Goal: Task Accomplishment & Management: Manage account settings

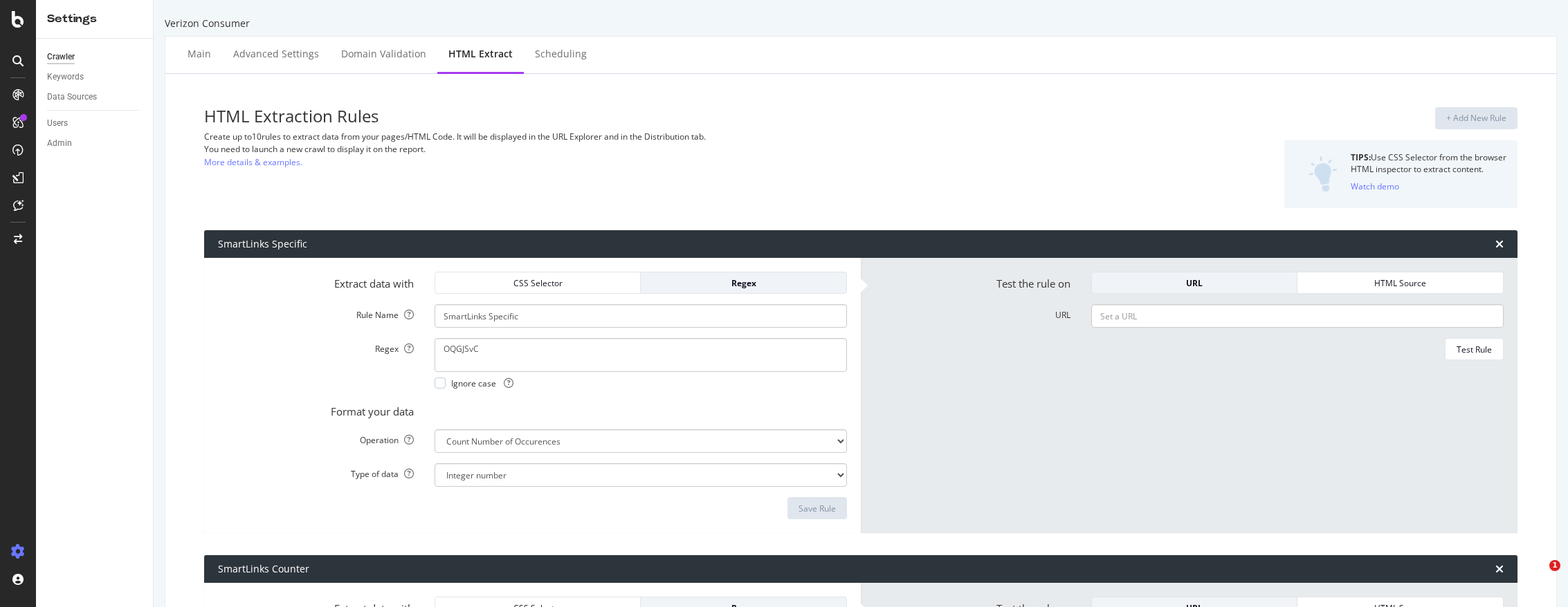
select select "count"
select select "exist"
select select "list"
select select "count"
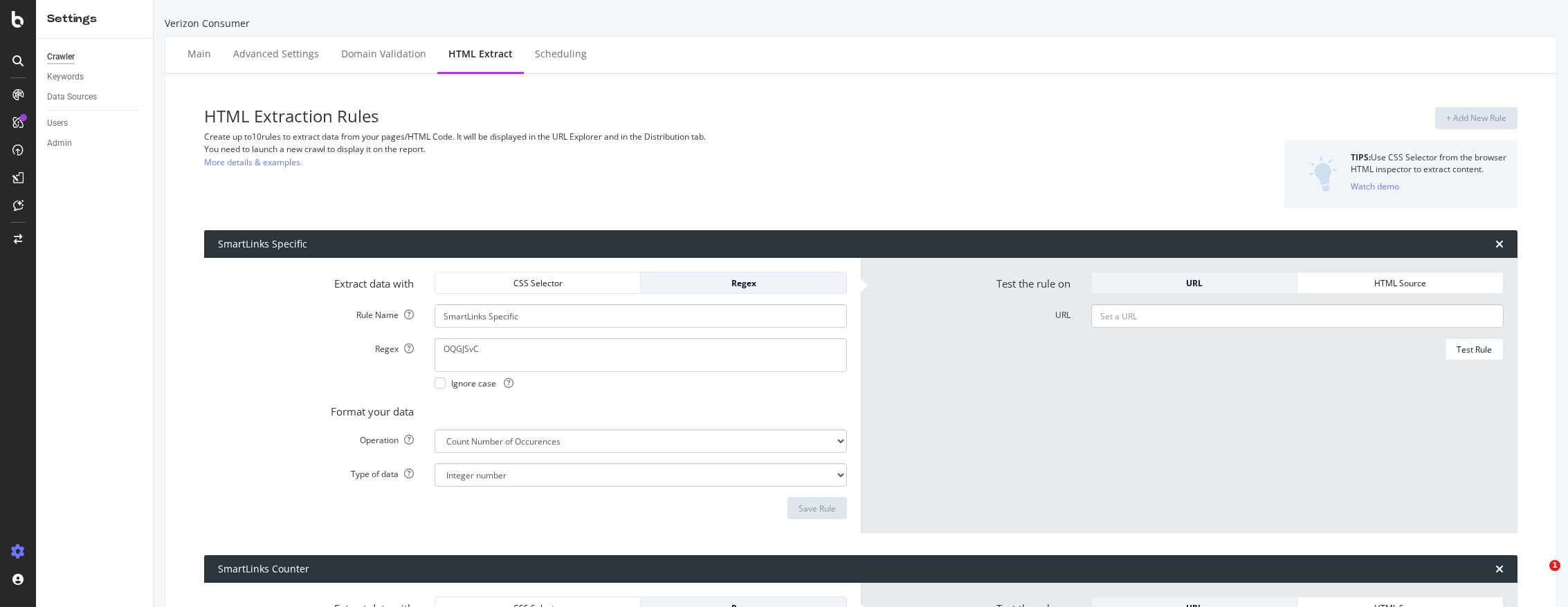
select select "count"
select select "exist"
select select "count"
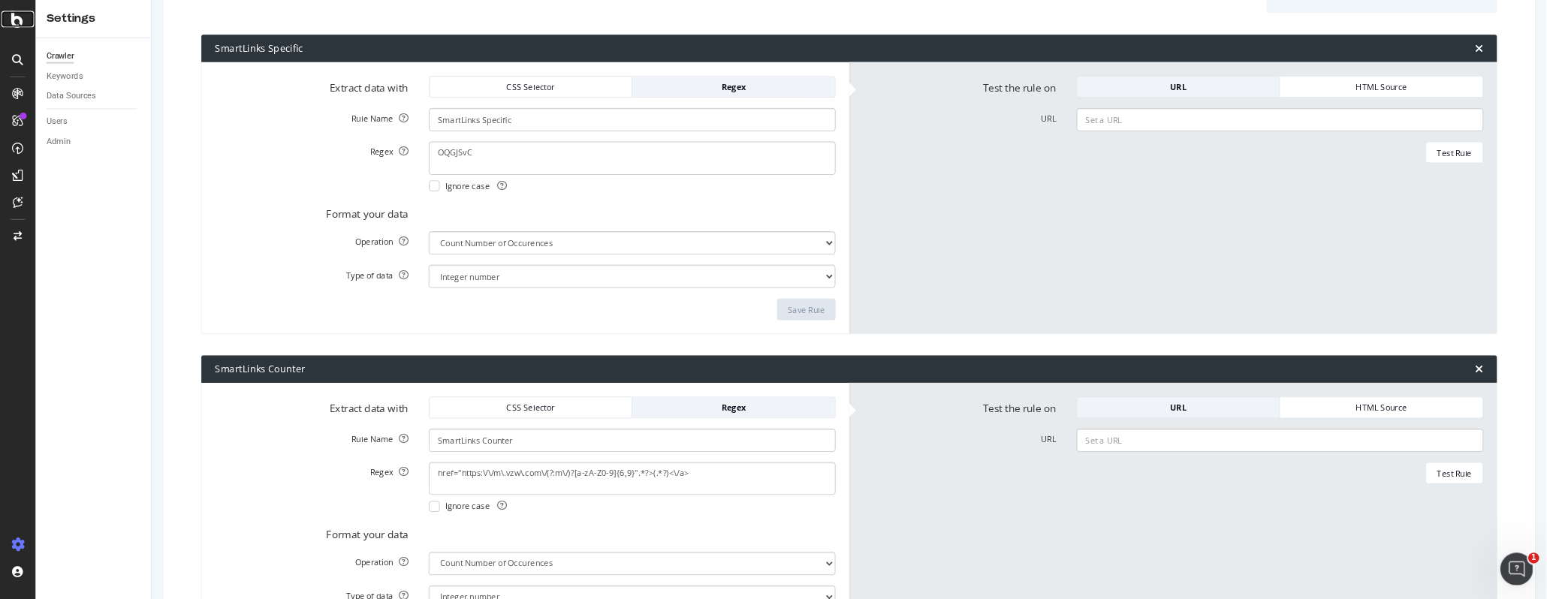
scroll to position [225, 0]
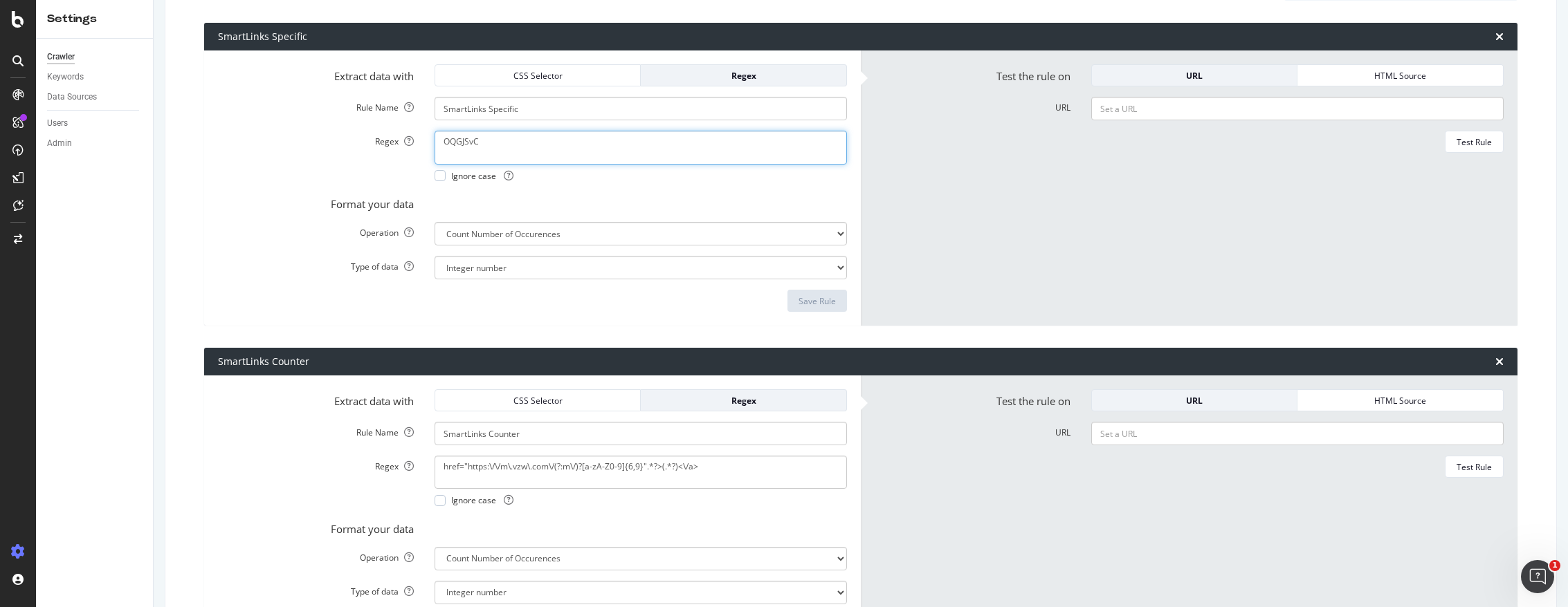
click at [730, 148] on textarea "OQGJSvC" at bounding box center [642, 147] width 413 height 33
drag, startPoint x: 730, startPoint y: 148, endPoint x: 356, endPoint y: 156, distance: 374.1
click at [356, 156] on div "Regex OQGJSvC Ignore case" at bounding box center [532, 156] width 650 height 51
click at [499, 135] on textarea "OQGJSvC" at bounding box center [642, 147] width 413 height 33
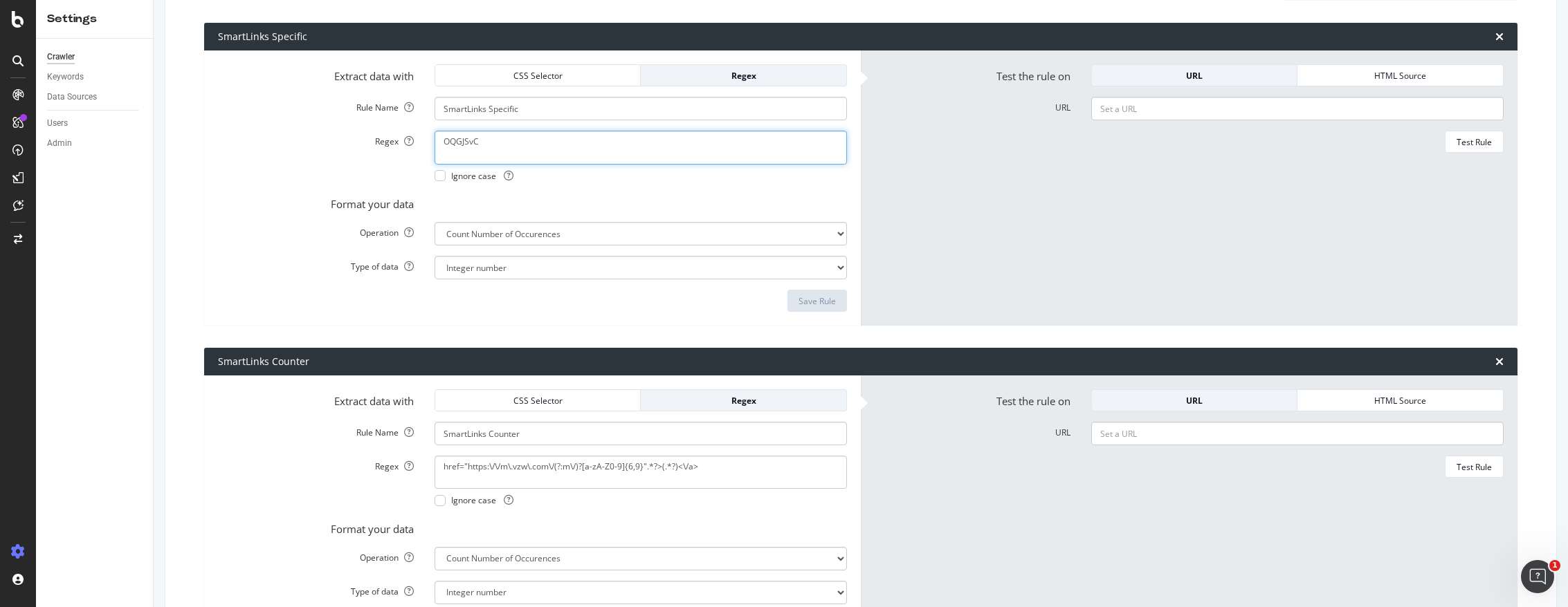
drag, startPoint x: 491, startPoint y: 143, endPoint x: 413, endPoint y: 143, distance: 78.0
click at [413, 143] on div "Regex OQGJSvC Ignore case" at bounding box center [532, 156] width 650 height 51
click at [501, 140] on textarea "OQGJSvC" at bounding box center [642, 147] width 413 height 33
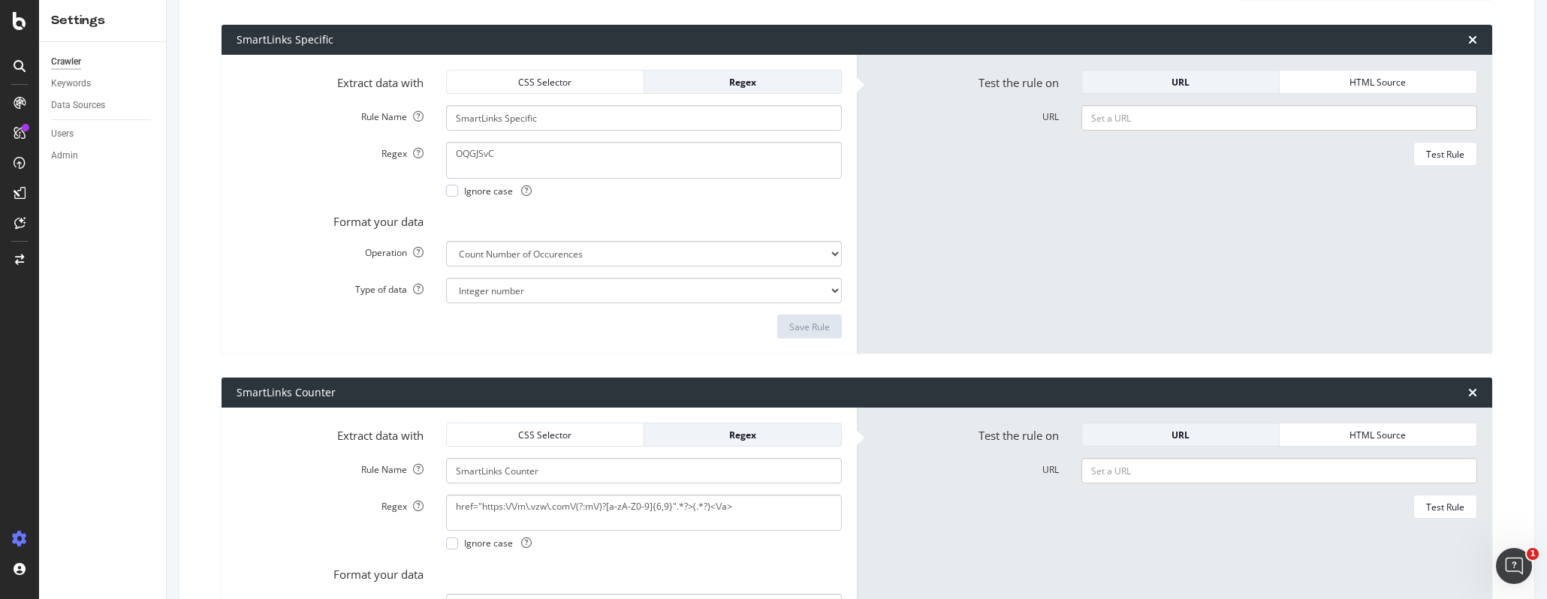
click at [1150, 152] on div "Test Rule" at bounding box center [1174, 154] width 605 height 24
drag, startPoint x: 564, startPoint y: 158, endPoint x: 434, endPoint y: 158, distance: 129.9
click at [435, 158] on div "OQGJSvC Ignore case" at bounding box center [644, 169] width 418 height 55
click at [648, 154] on textarea "OQGJSvC" at bounding box center [644, 160] width 396 height 36
drag, startPoint x: 529, startPoint y: 155, endPoint x: 395, endPoint y: 156, distance: 134.4
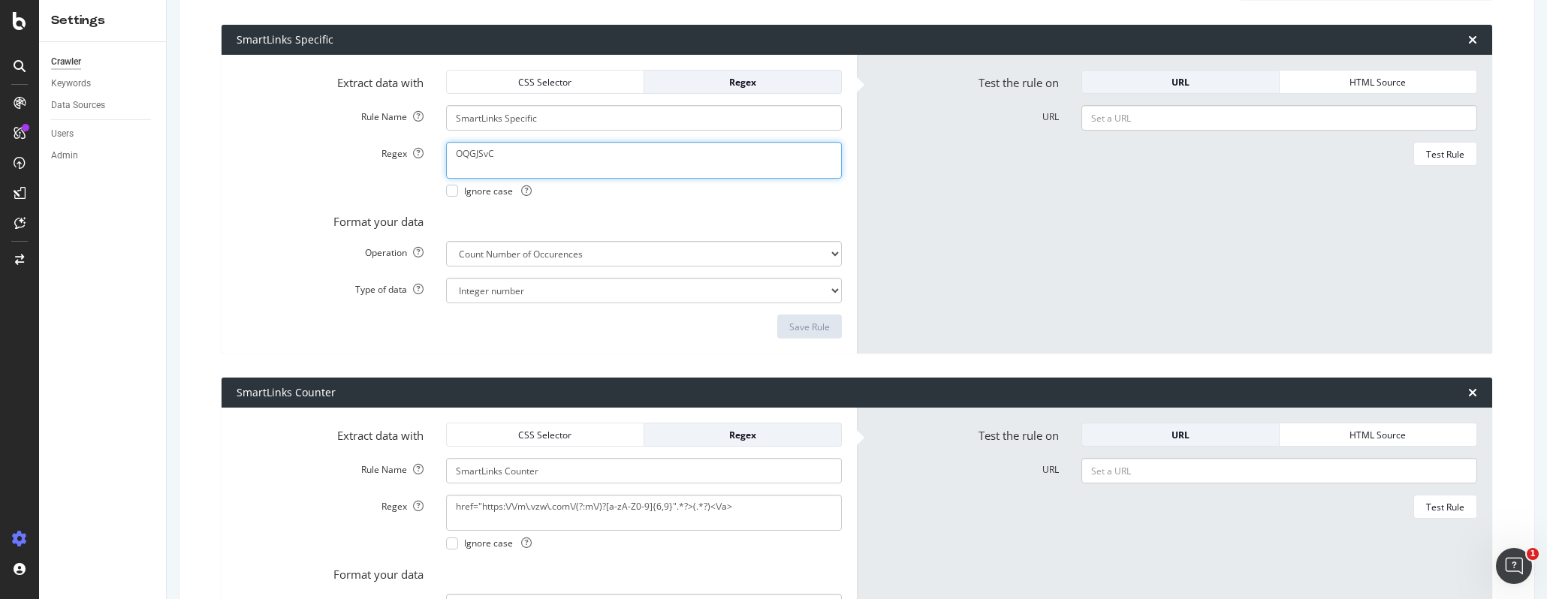
click at [395, 156] on div "Regex OQGJSvC Ignore case" at bounding box center [539, 169] width 628 height 55
click at [631, 152] on textarea "OQGJSvC" at bounding box center [644, 160] width 396 height 36
drag, startPoint x: 509, startPoint y: 152, endPoint x: 425, endPoint y: 152, distance: 84.1
click at [425, 152] on div "Regex OQGJSvC Ignore case" at bounding box center [539, 169] width 628 height 55
click at [939, 158] on div "Test Rule" at bounding box center [1174, 154] width 605 height 24
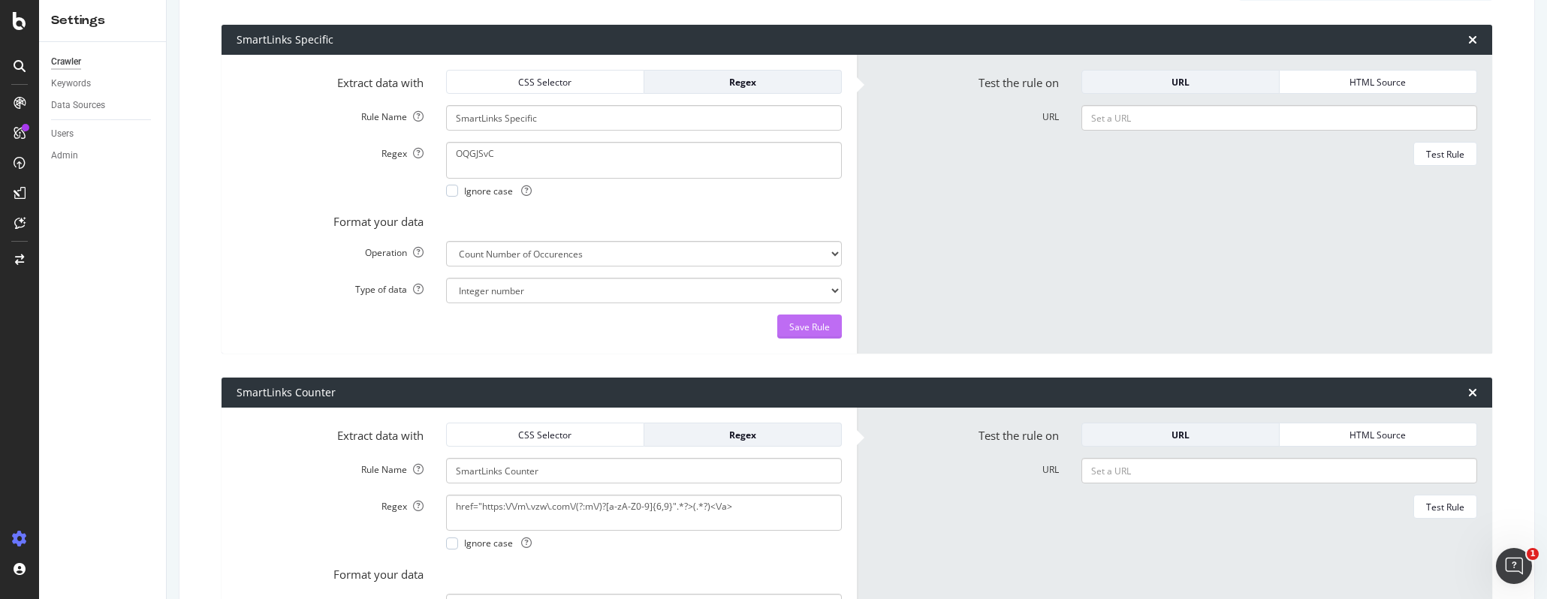
click at [808, 323] on div "Save Rule" at bounding box center [809, 327] width 41 height 13
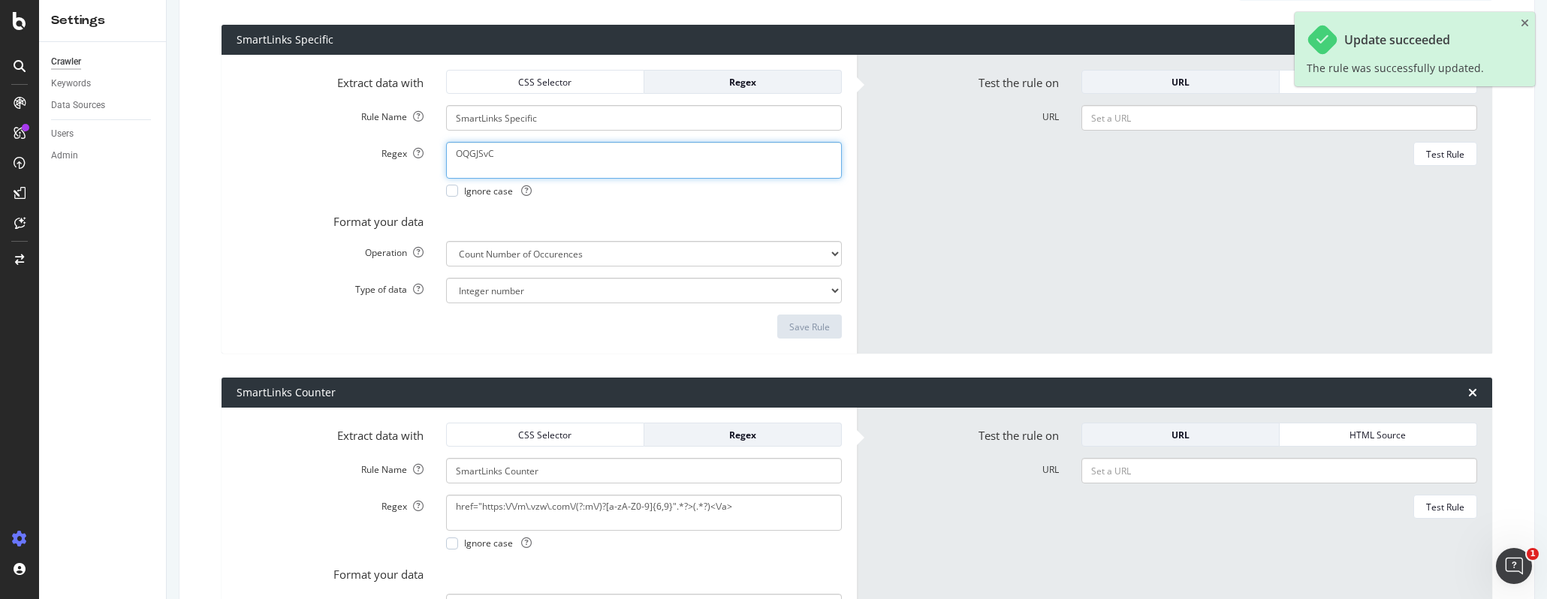
click at [454, 152] on textarea "OQGJSvC" at bounding box center [644, 160] width 396 height 36
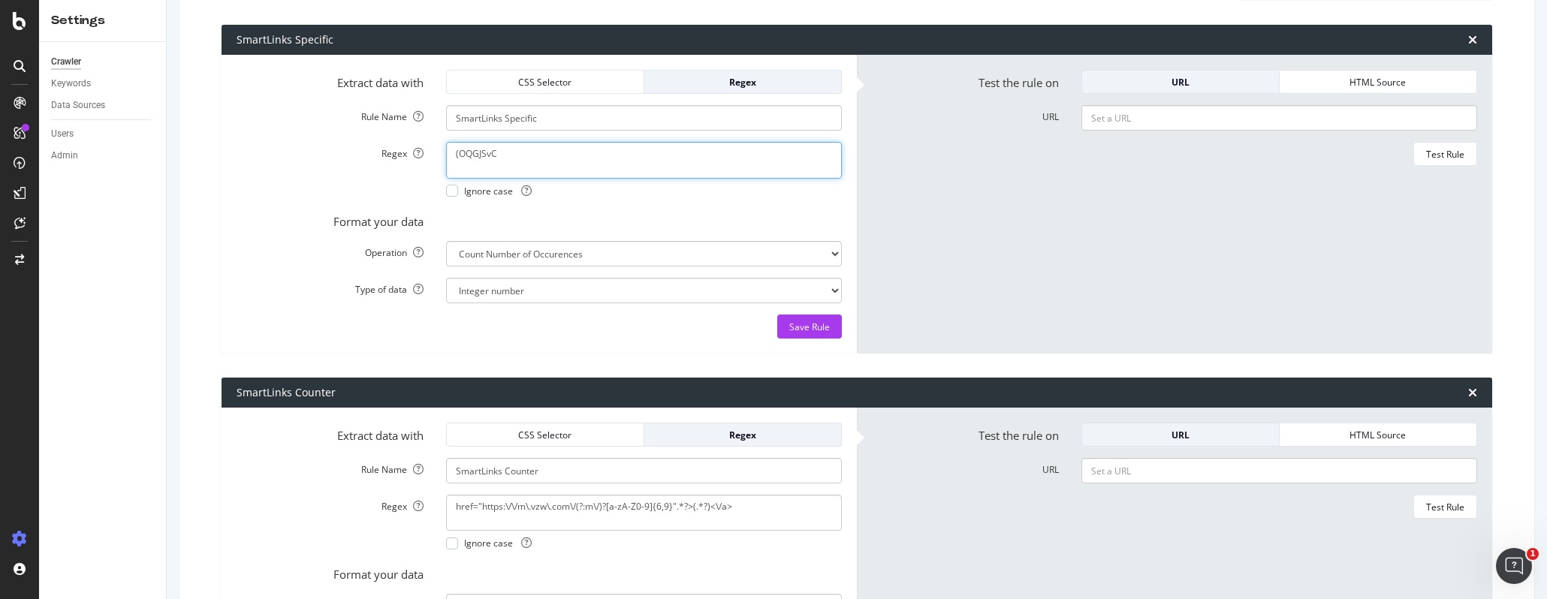
type textarea "OQGJSvC"
click at [912, 211] on form "Test the rule on URL HTML Source URL Test Rule" at bounding box center [1174, 204] width 605 height 269
click at [815, 322] on div "Save Rule" at bounding box center [809, 327] width 41 height 13
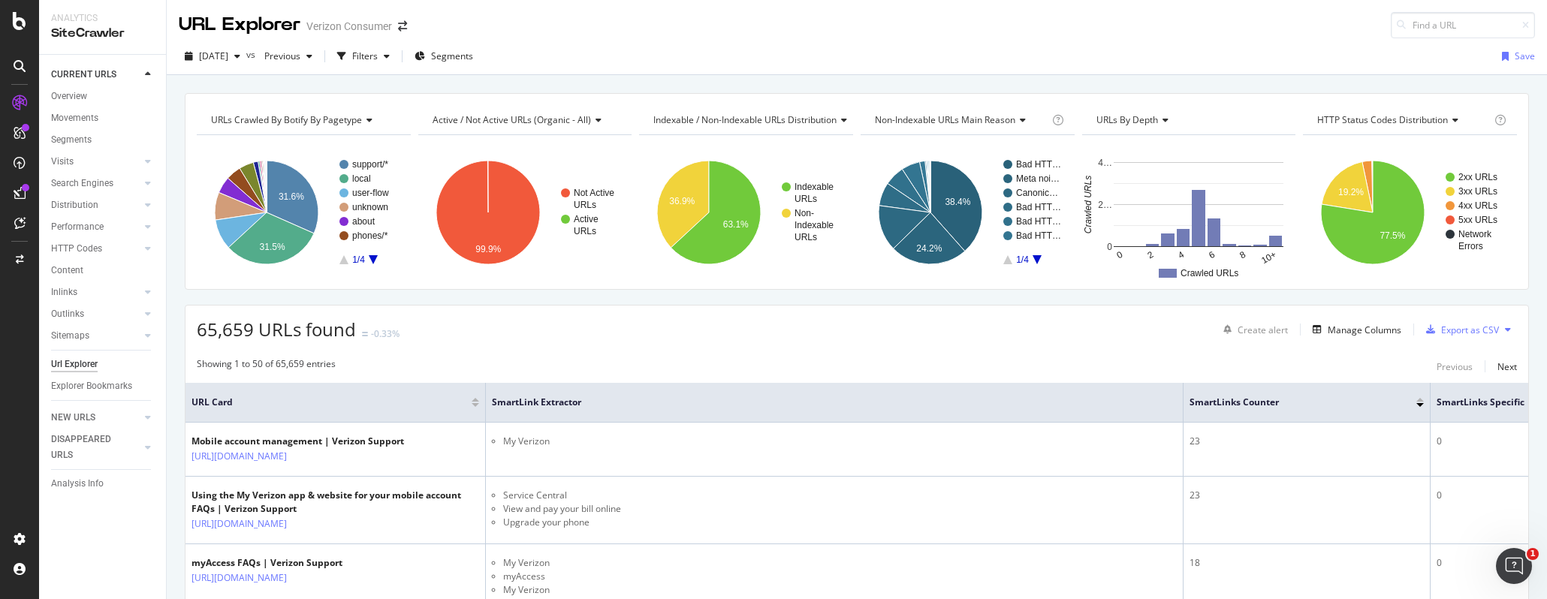
scroll to position [2048, 0]
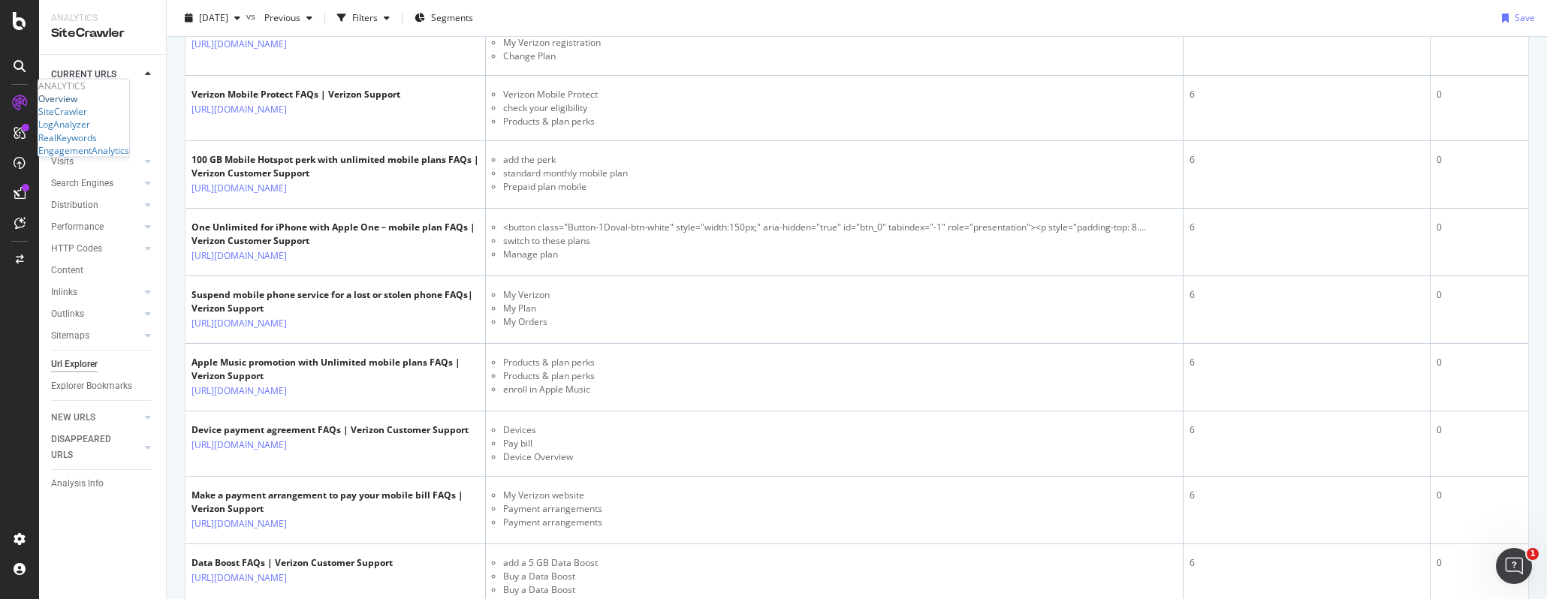
click at [71, 105] on div "Overview" at bounding box center [57, 98] width 39 height 13
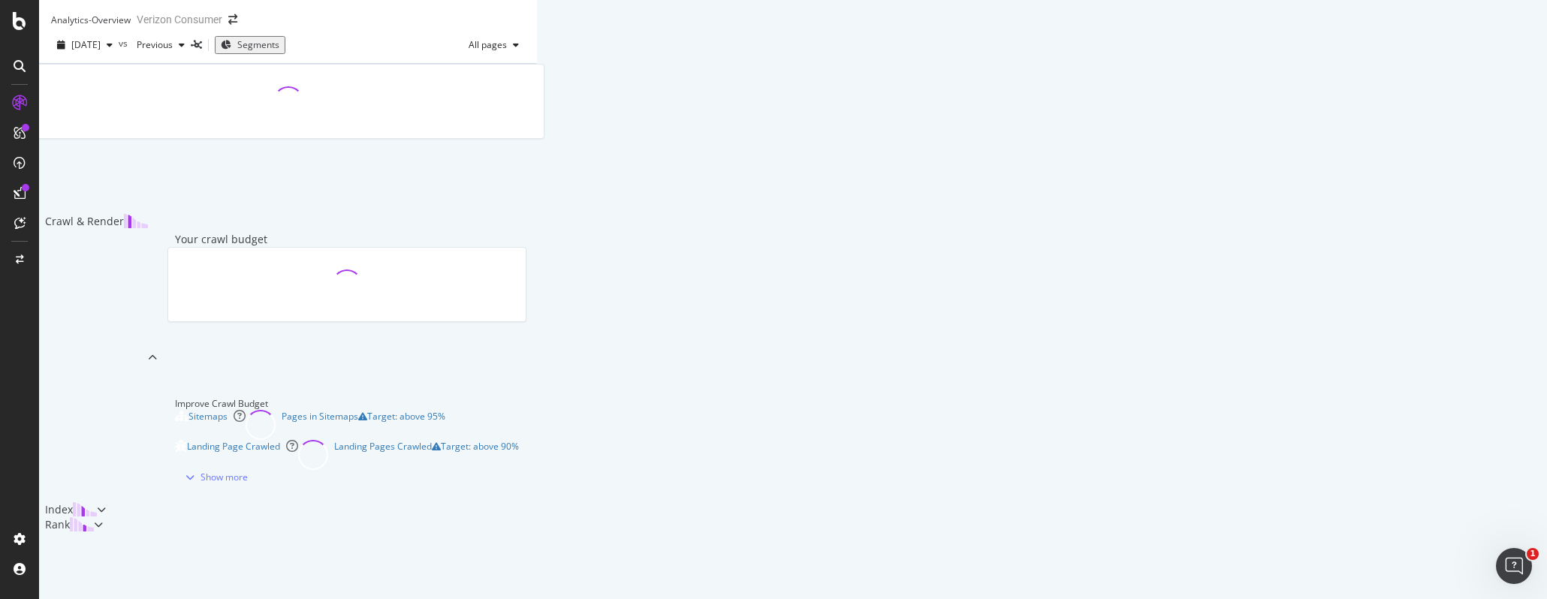
click at [279, 51] on div "Segments" at bounding box center [250, 44] width 59 height 13
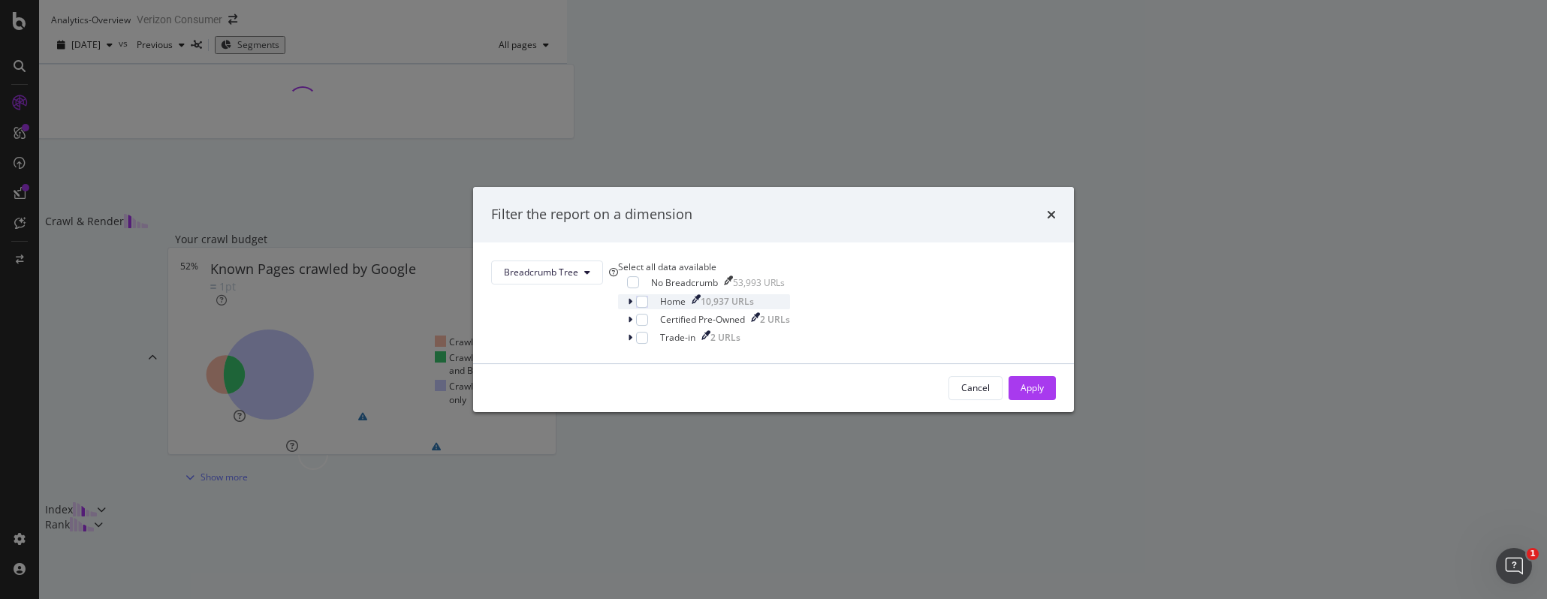
click at [632, 306] on icon "modal" at bounding box center [630, 301] width 5 height 9
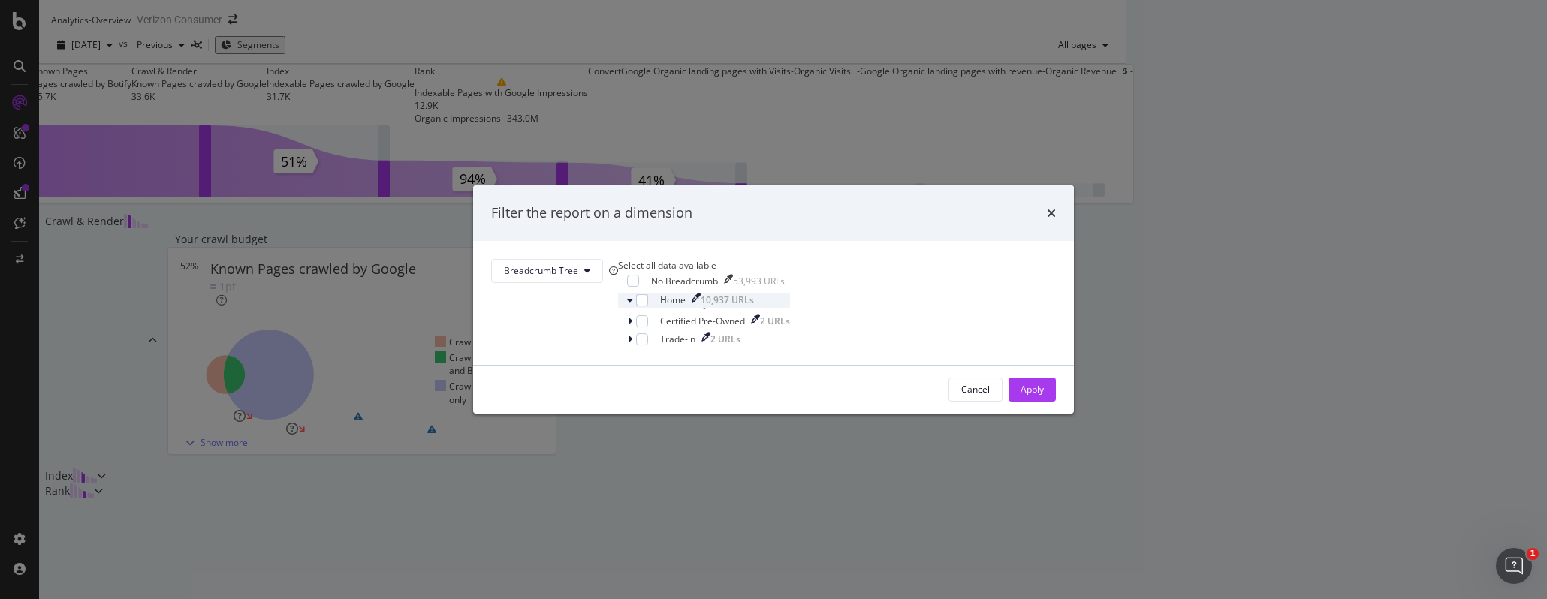
click at [633, 305] on icon "modal" at bounding box center [630, 300] width 6 height 9
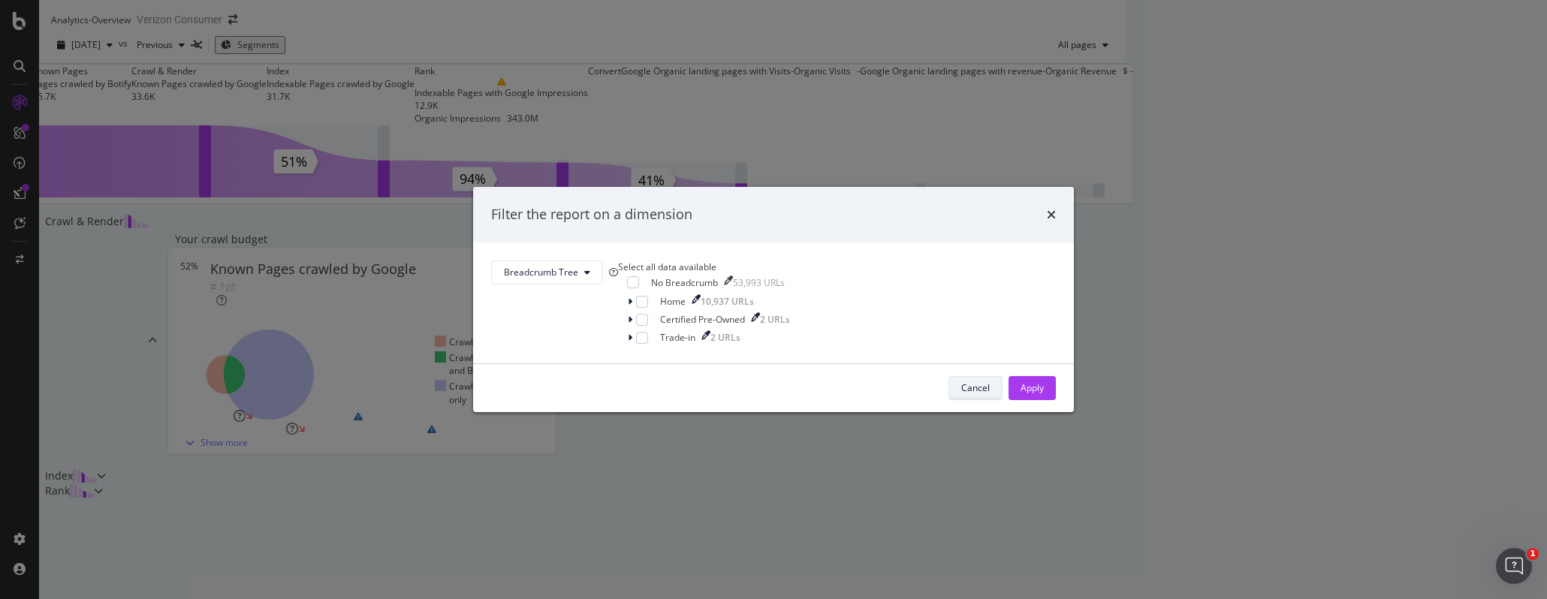
click at [961, 394] on div "Cancel" at bounding box center [975, 387] width 29 height 13
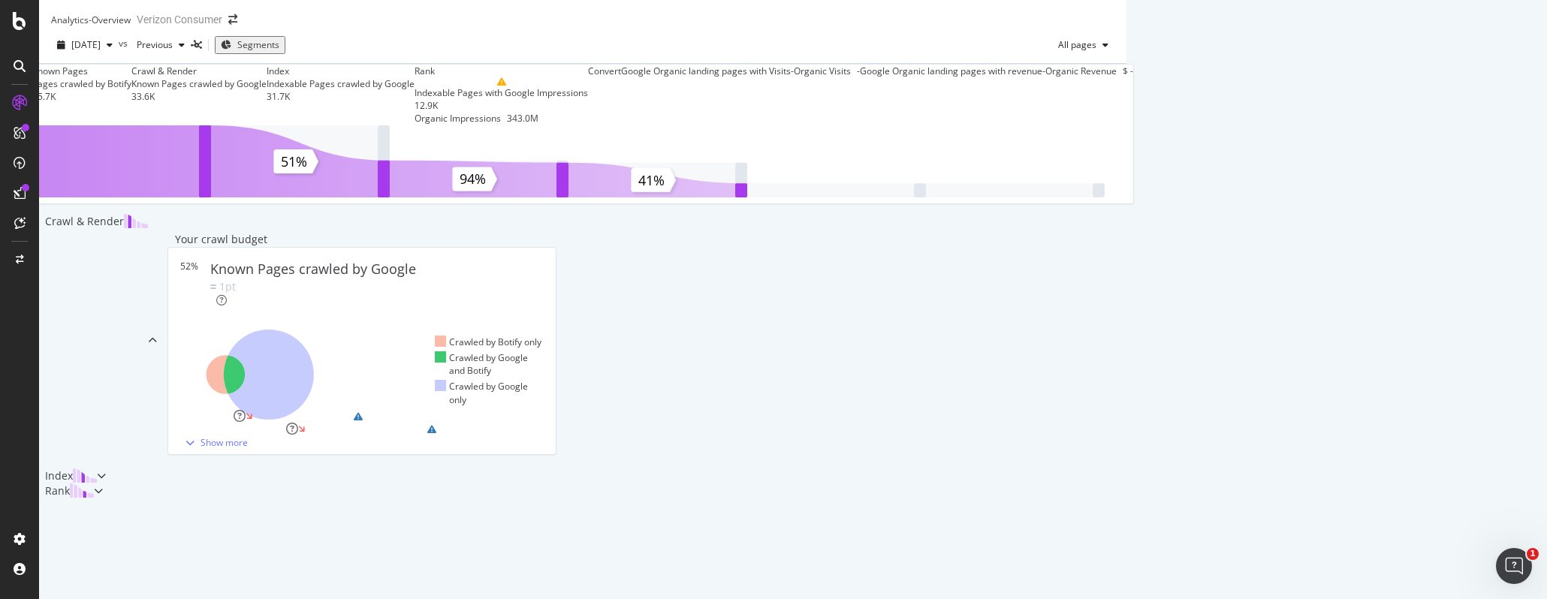
click at [279, 51] on span "Segments" at bounding box center [258, 44] width 42 height 13
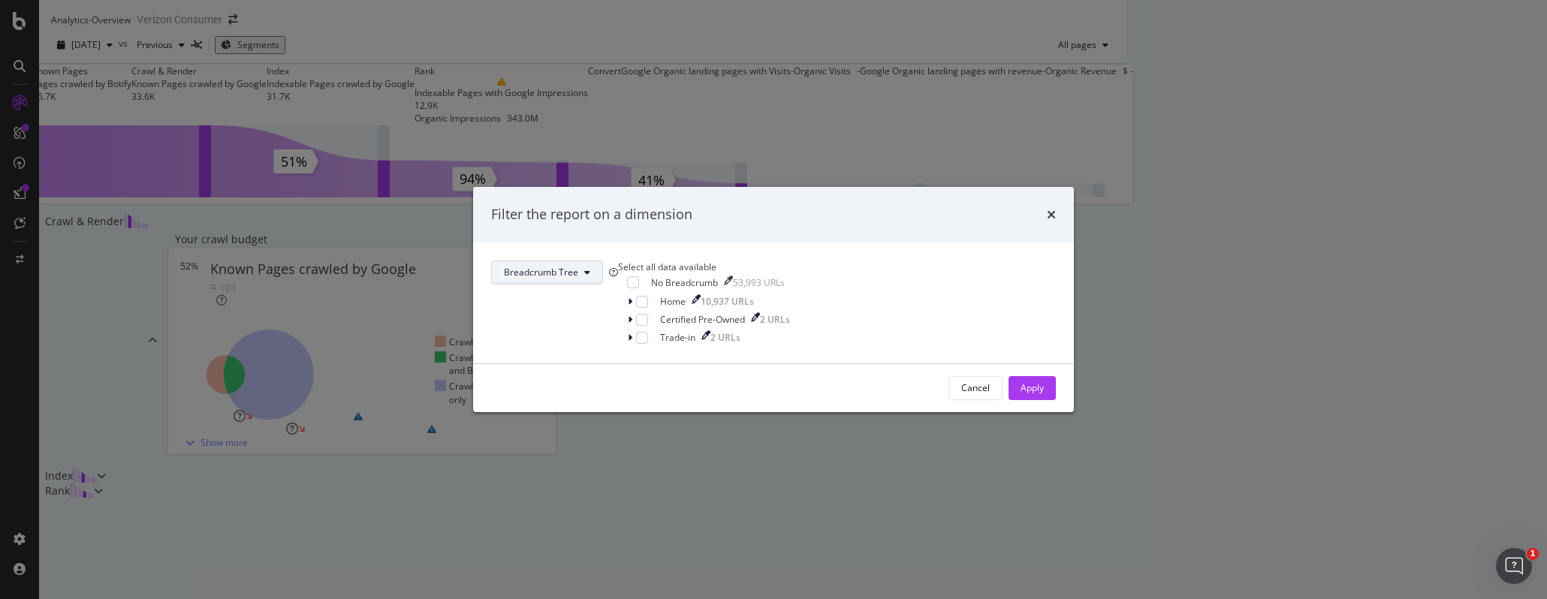
click at [578, 266] on span "Breadcrumb Tree" at bounding box center [541, 272] width 74 height 13
click at [703, 303] on span "pagetype" at bounding box center [687, 305] width 97 height 14
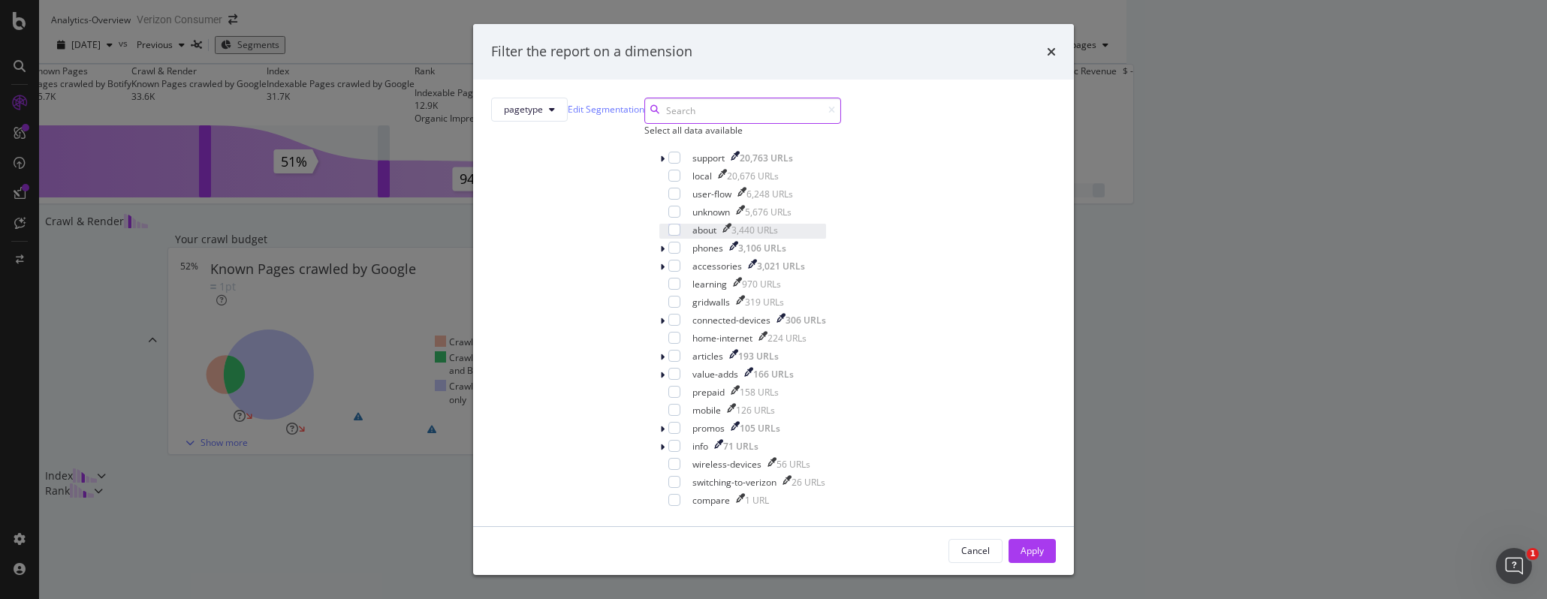
scroll to position [83, 0]
click at [660, 443] on icon "modal" at bounding box center [662, 447] width 5 height 9
click at [659, 443] on icon "modal" at bounding box center [662, 447] width 6 height 9
click at [660, 164] on icon "modal" at bounding box center [662, 159] width 5 height 9
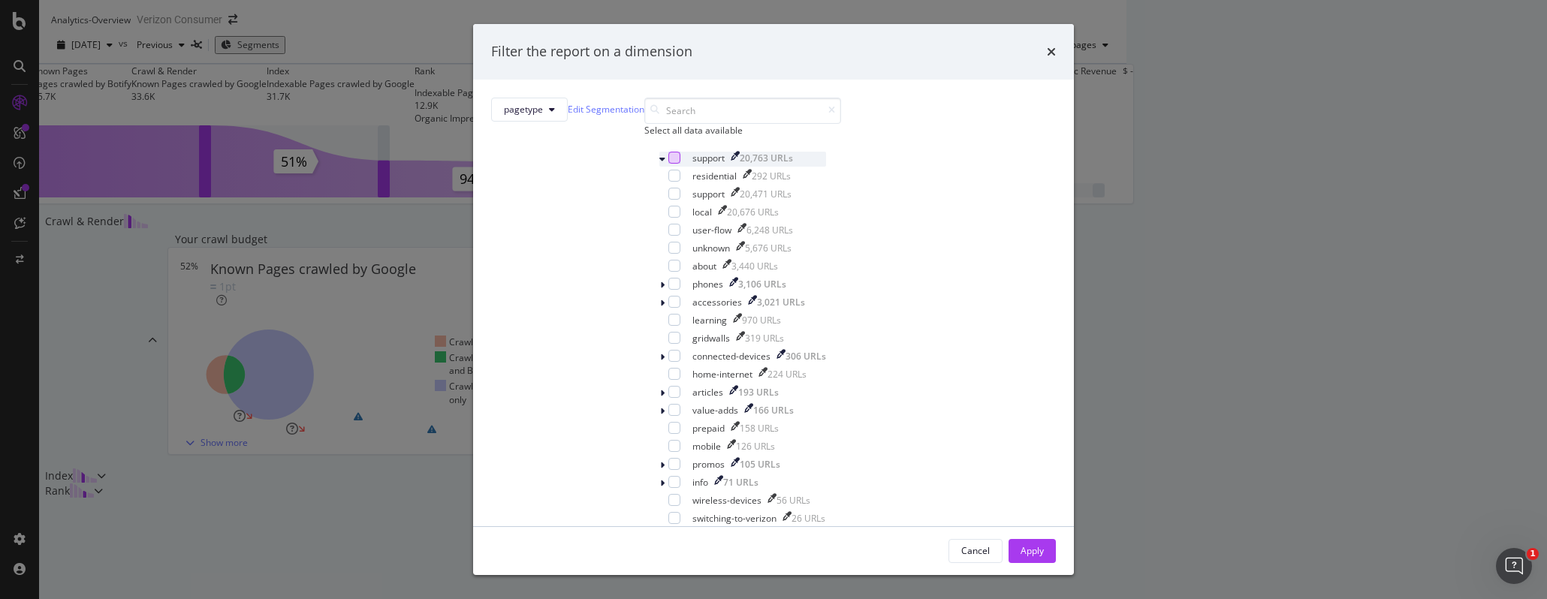
click at [668, 164] on div "modal" at bounding box center [674, 158] width 12 height 12
click at [1020, 544] on div "Apply" at bounding box center [1031, 550] width 23 height 13
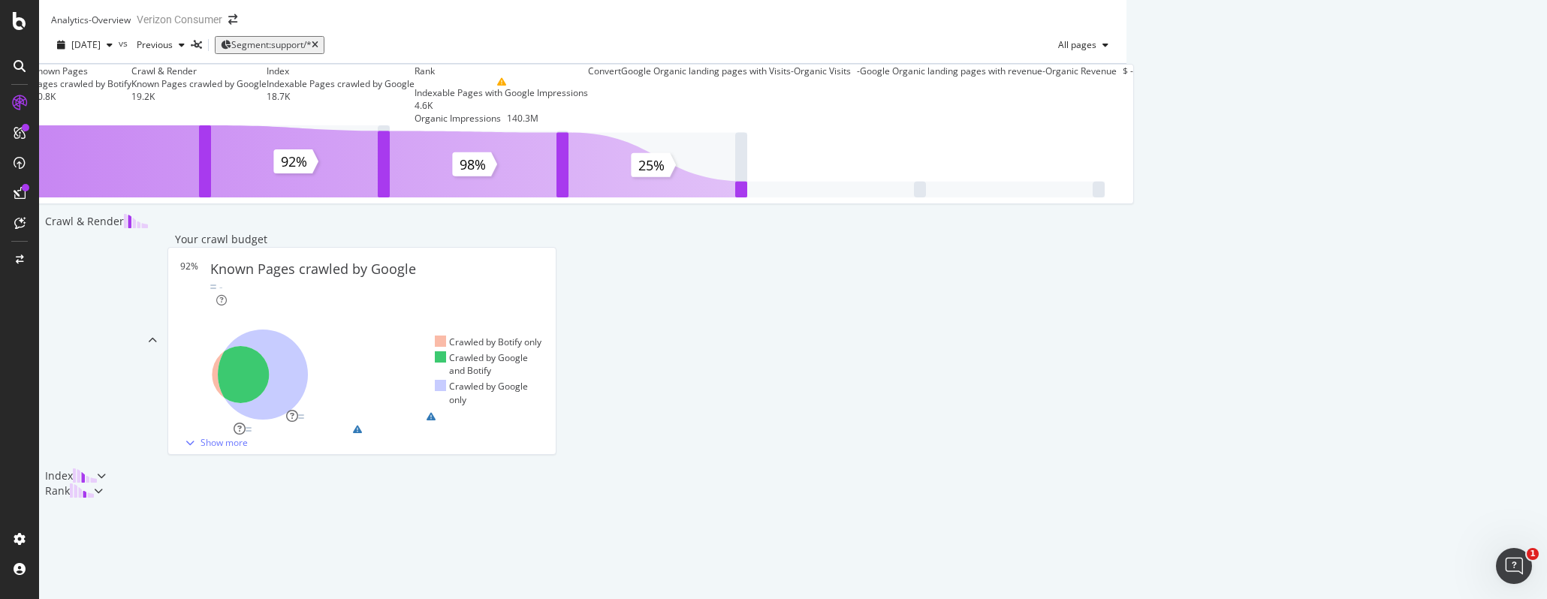
scroll to position [485, 0]
click at [106, 469] on div at bounding box center [101, 476] width 9 height 15
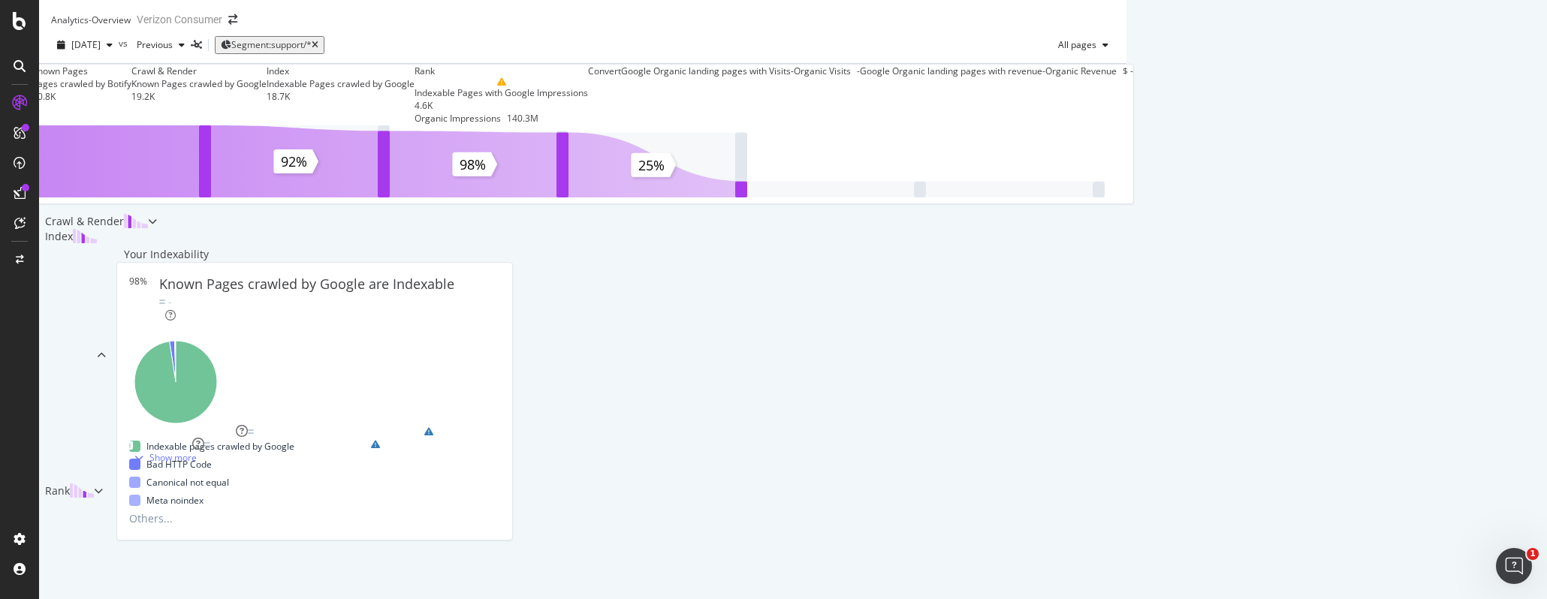
scroll to position [143, 0]
click at [106, 335] on div at bounding box center [101, 356] width 9 height 255
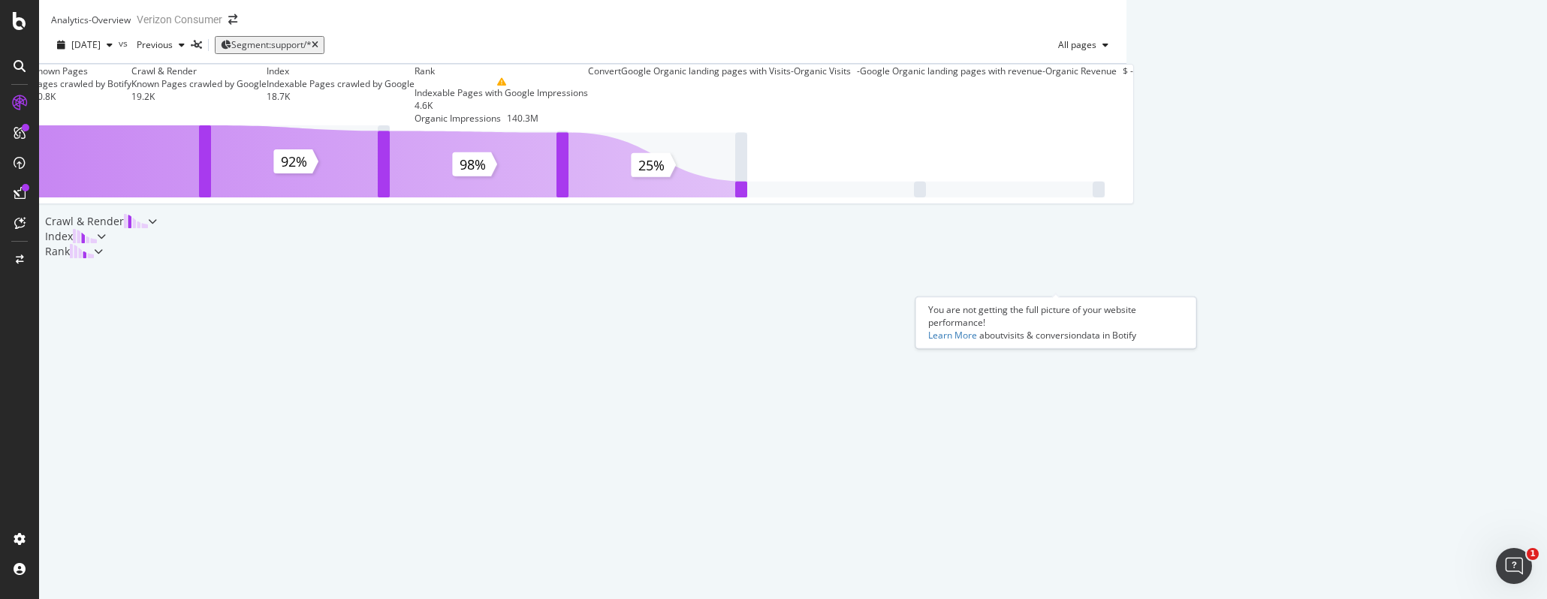
click at [860, 125] on span at bounding box center [860, 95] width 0 height 61
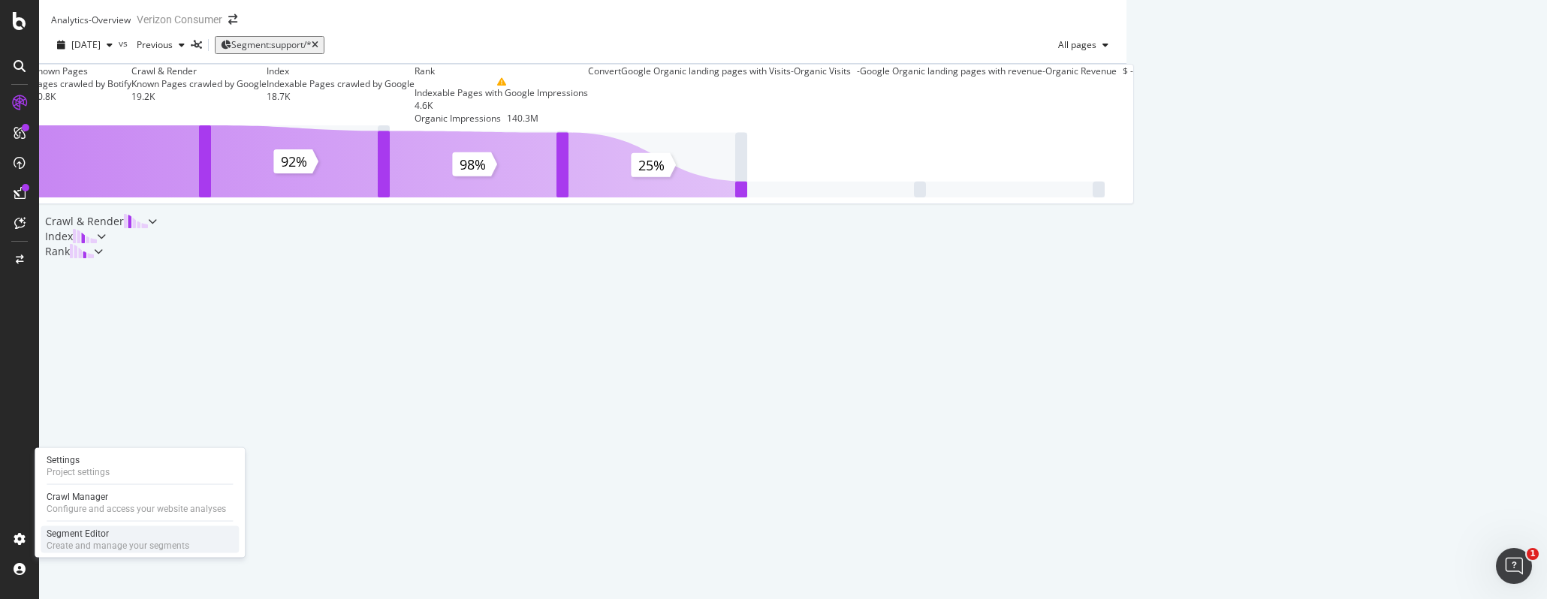
click at [119, 541] on div "Create and manage your segments" at bounding box center [118, 546] width 143 height 12
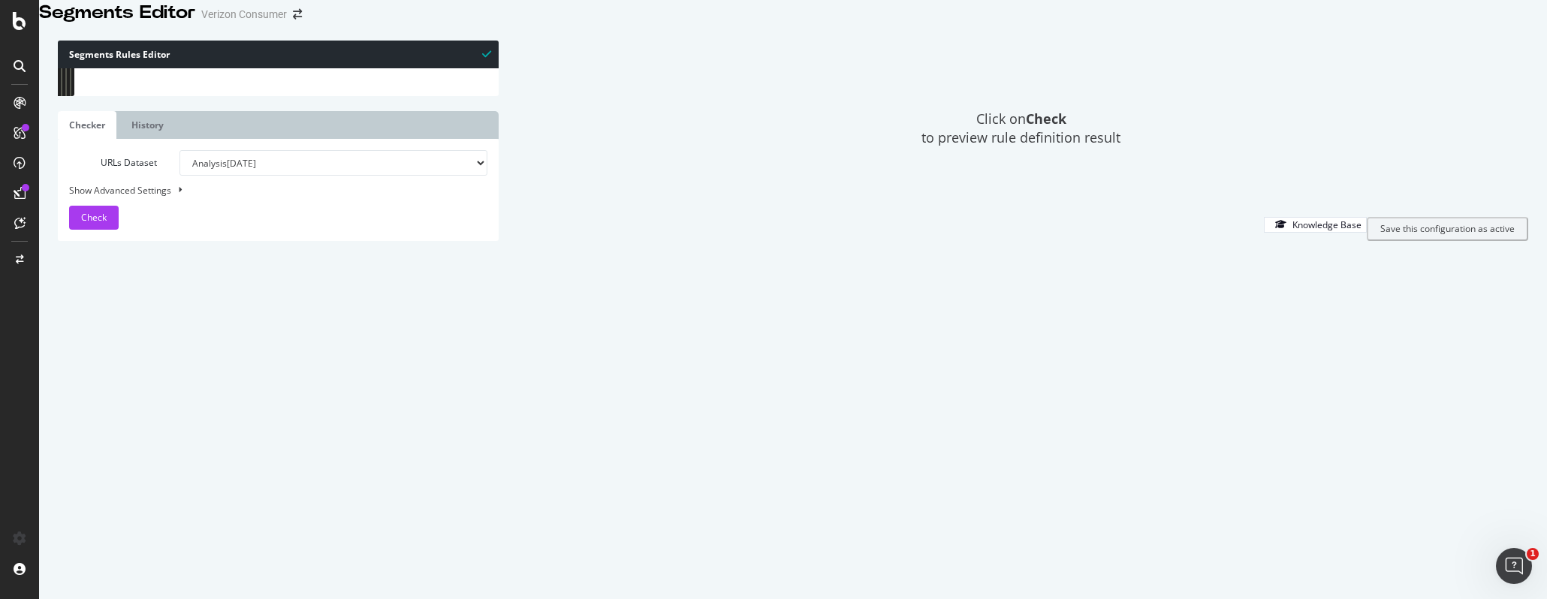
scroll to position [860, 0]
click at [219, 219] on div "@ promos/featured path /featured* @ promos/discounts or ( path /discount* path …" at bounding box center [293, 233] width 391 height 347
click at [125, 222] on div "@ promos/featured path /featured* @ promos/discounts or ( path /discount* path …" at bounding box center [293, 233] width 391 height 347
click at [255, 222] on div "@ promos/featured path /featured* @ promos/discounts or ( path /discount* path …" at bounding box center [293, 233] width 391 height 347
click at [139, 285] on div "@ promos/featured path /featured* @ promos/discounts or ( path /discount* path …" at bounding box center [293, 233] width 391 height 347
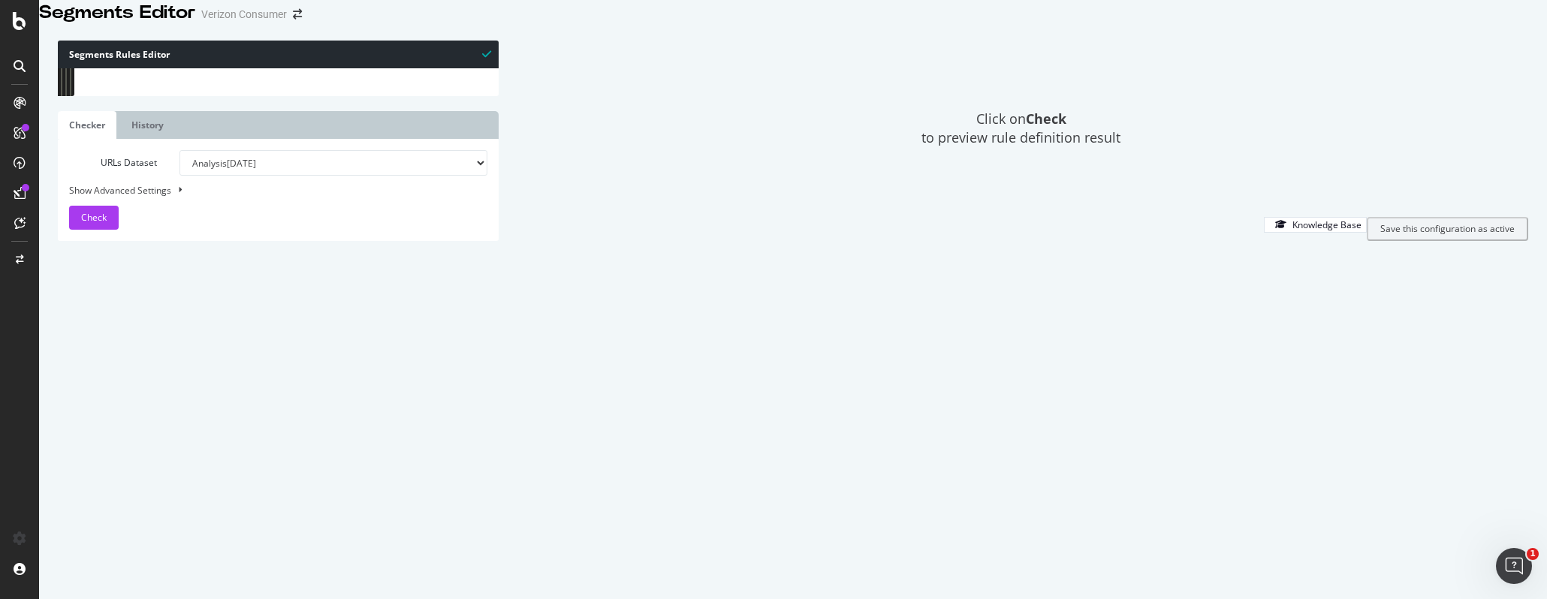
click at [133, 254] on div "@ promos/featured path /featured* @ promos/discounts or ( path /discount* path …" at bounding box center [293, 233] width 391 height 347
click at [224, 285] on div "@ promos/featured path /featured* @ promos/discounts or ( path /discount* path …" at bounding box center [293, 233] width 391 height 347
click at [150, 218] on div "@ promos/featured path /featured* @ promos/discounts or ( path /discount* path …" at bounding box center [293, 233] width 391 height 347
type textarea "path /support/residential/*"
click at [206, 225] on div "@ promos/featured path /featured* @ promos/discounts or ( path /discount* path …" at bounding box center [293, 233] width 391 height 347
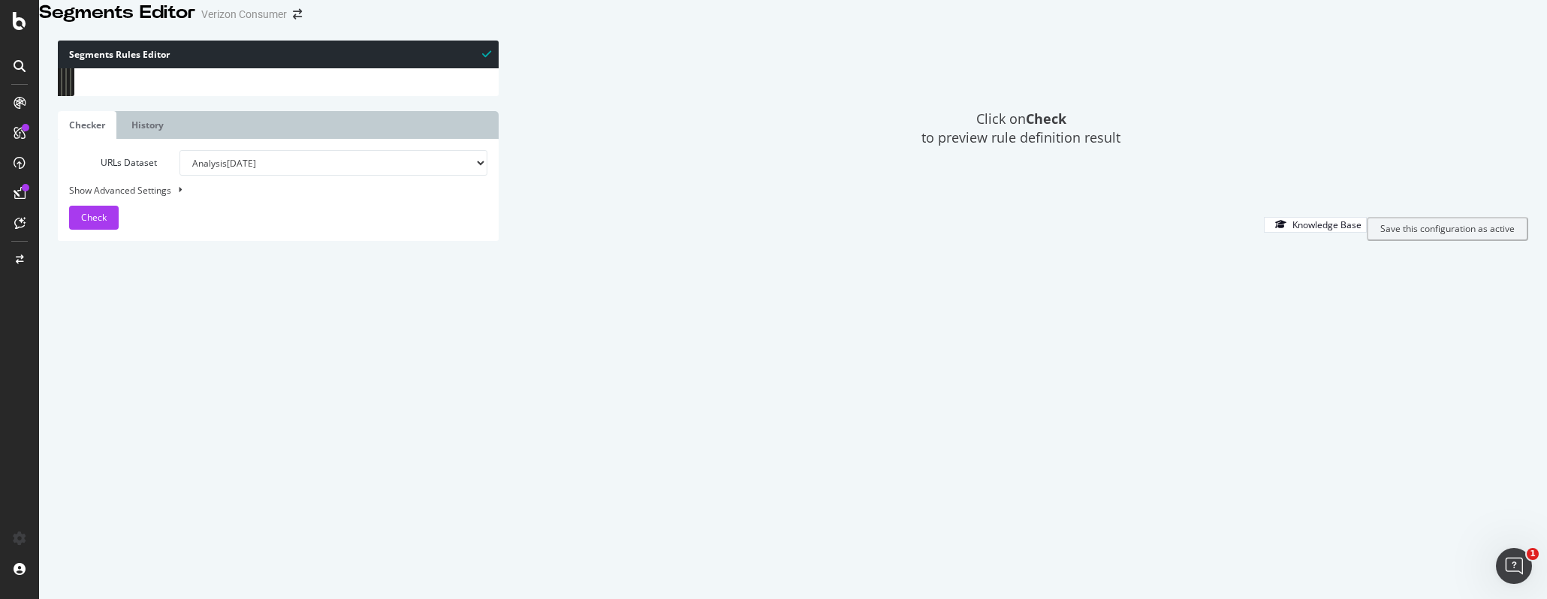
click at [243, 218] on div "@ promos/featured path /featured* @ promos/discounts or ( path /discount* path …" at bounding box center [293, 233] width 391 height 347
drag, startPoint x: 167, startPoint y: 252, endPoint x: 252, endPoint y: 255, distance: 84.9
click at [248, 254] on div "@ promos/featured path /featured* @ promos/discounts or ( path /discount* path …" at bounding box center [293, 233] width 391 height 347
type textarea "path /support/knowledge-base/*"
click at [252, 68] on div "@ promos/featured path /featured* @ promos/discounts or ( path /discount* path …" at bounding box center [293, 68] width 391 height 0
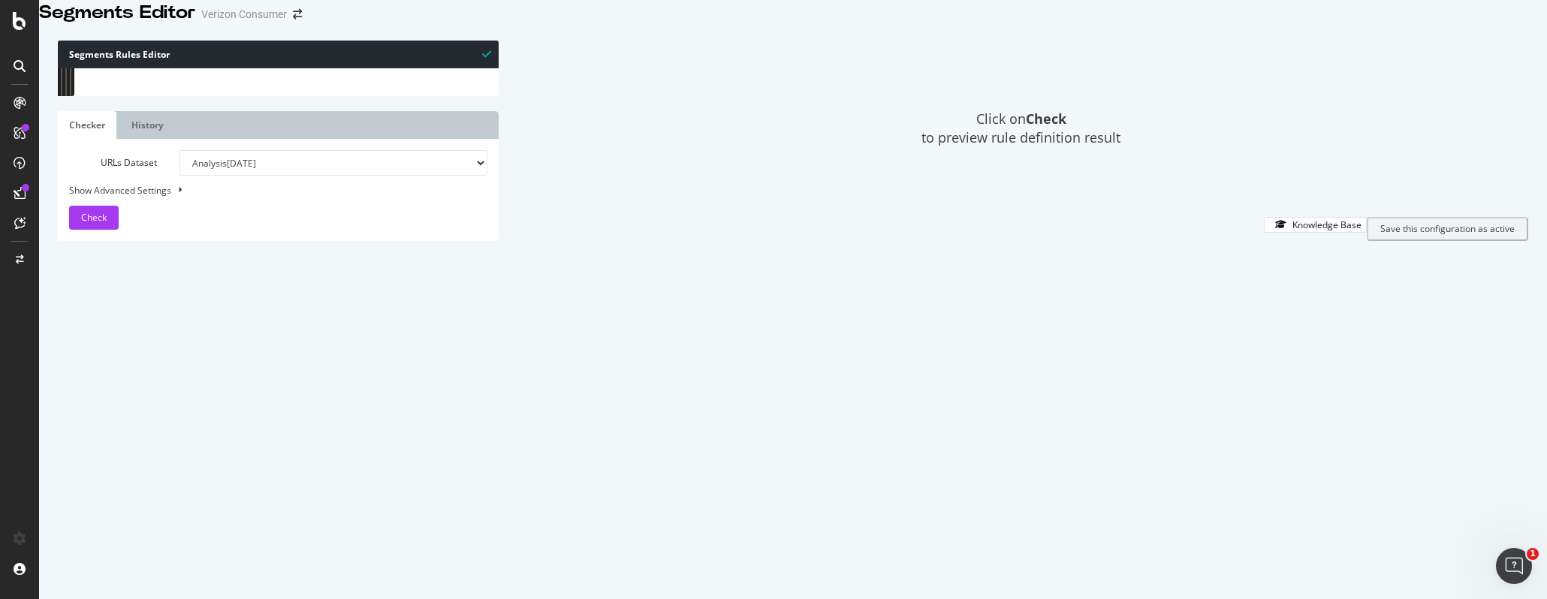
click at [727, 216] on div "Click on Check to preview rule definition result" at bounding box center [1021, 129] width 1014 height 176
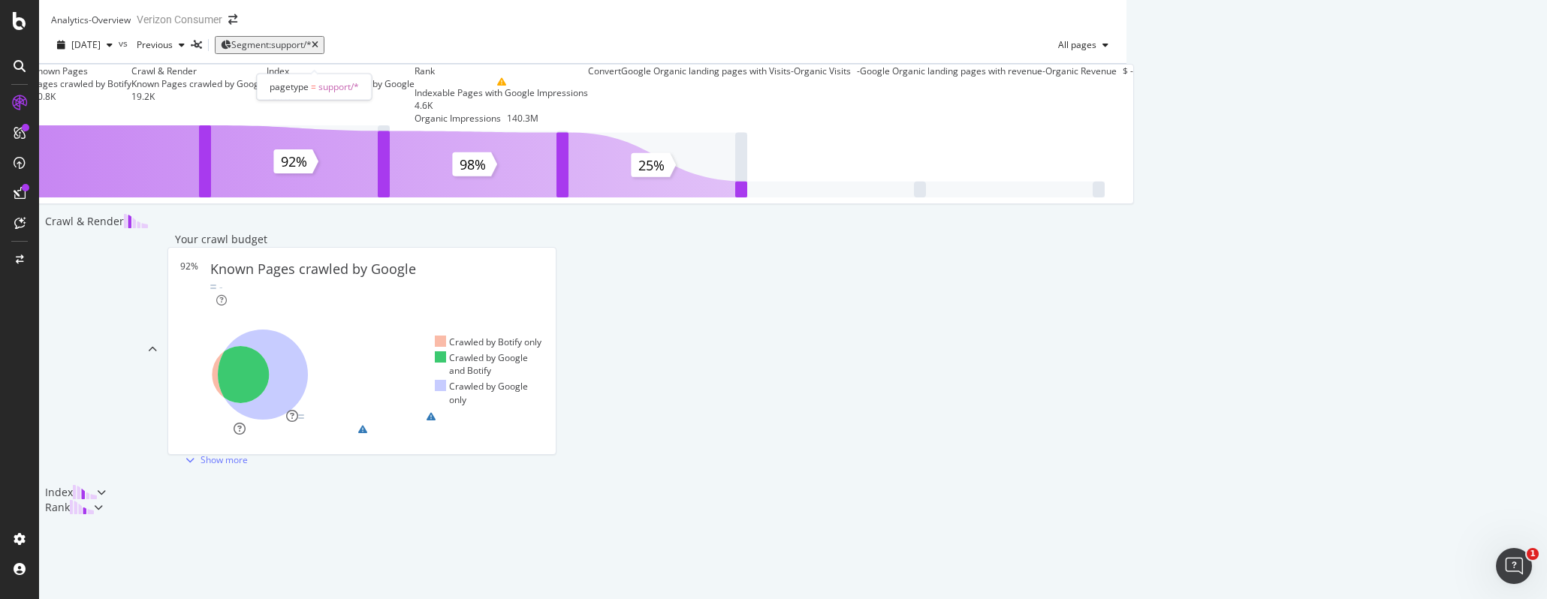
click at [304, 51] on span "Segment: support/*" at bounding box center [271, 44] width 80 height 13
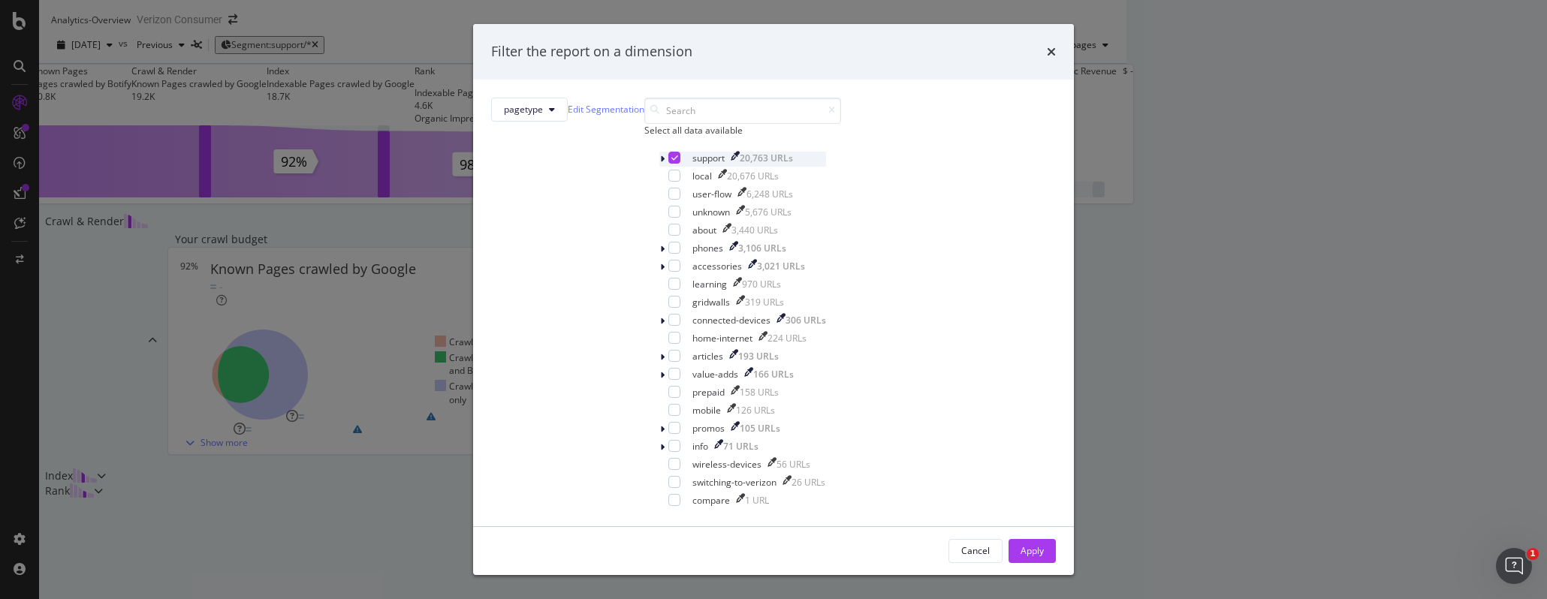
click at [660, 164] on icon "modal" at bounding box center [662, 159] width 5 height 9
click at [686, 137] on div "Select all data available" at bounding box center [742, 130] width 197 height 13
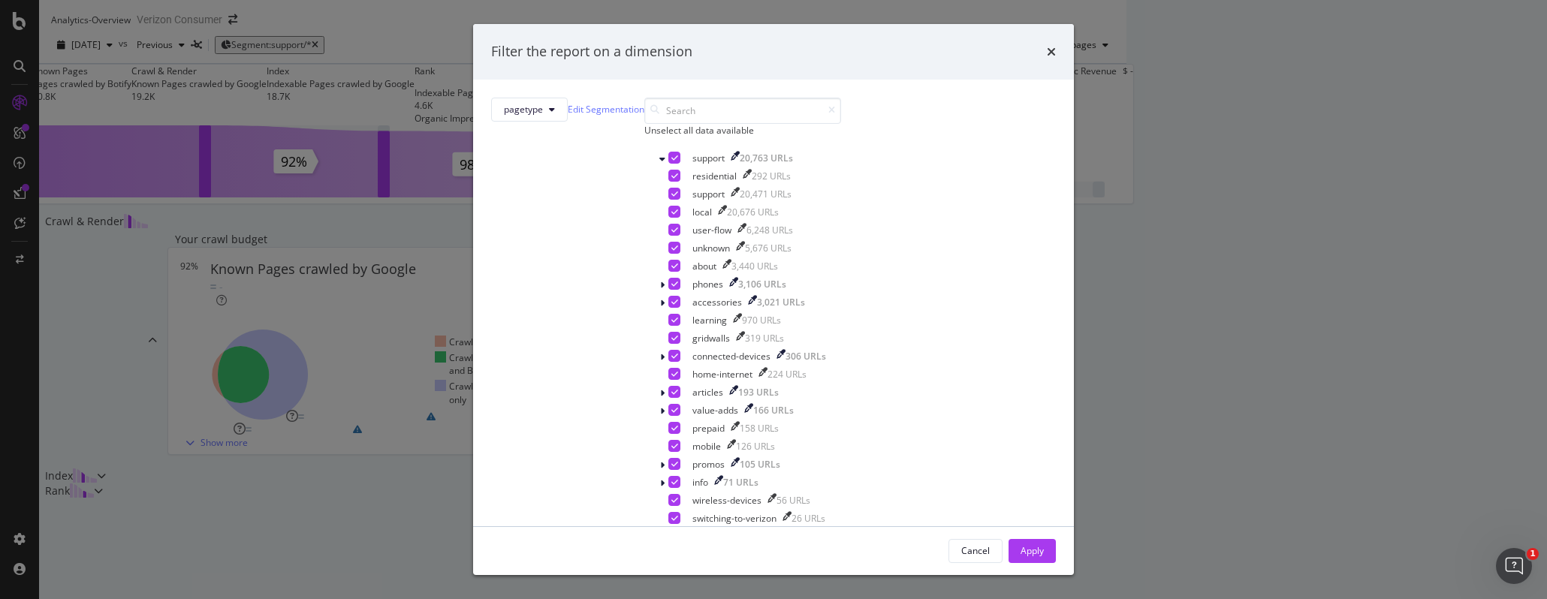
click at [686, 137] on div "Unselect all data available" at bounding box center [742, 130] width 197 height 13
click at [668, 164] on div "modal" at bounding box center [674, 158] width 12 height 12
click at [659, 164] on icon "modal" at bounding box center [662, 159] width 6 height 9
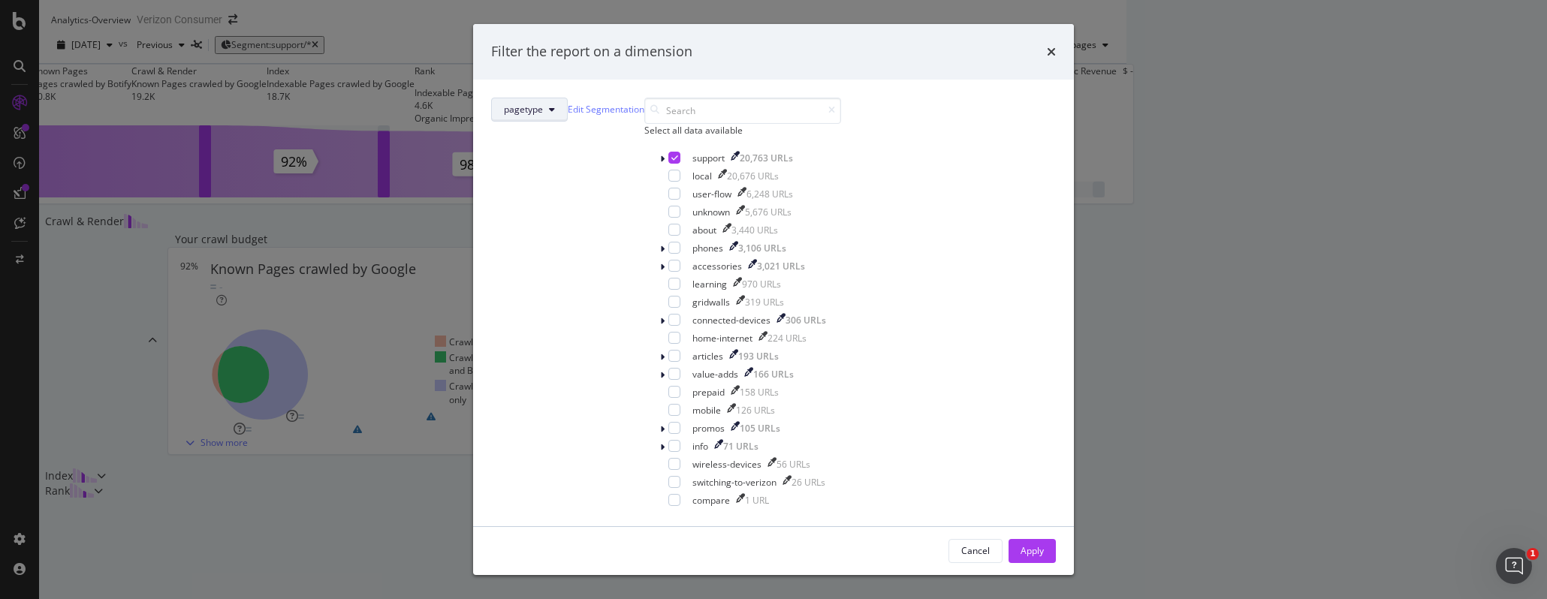
click at [543, 116] on span "pagetype" at bounding box center [523, 109] width 39 height 13
click at [644, 117] on link "Edit Segmentation" at bounding box center [606, 109] width 77 height 16
click at [961, 541] on div "Cancel" at bounding box center [975, 551] width 29 height 21
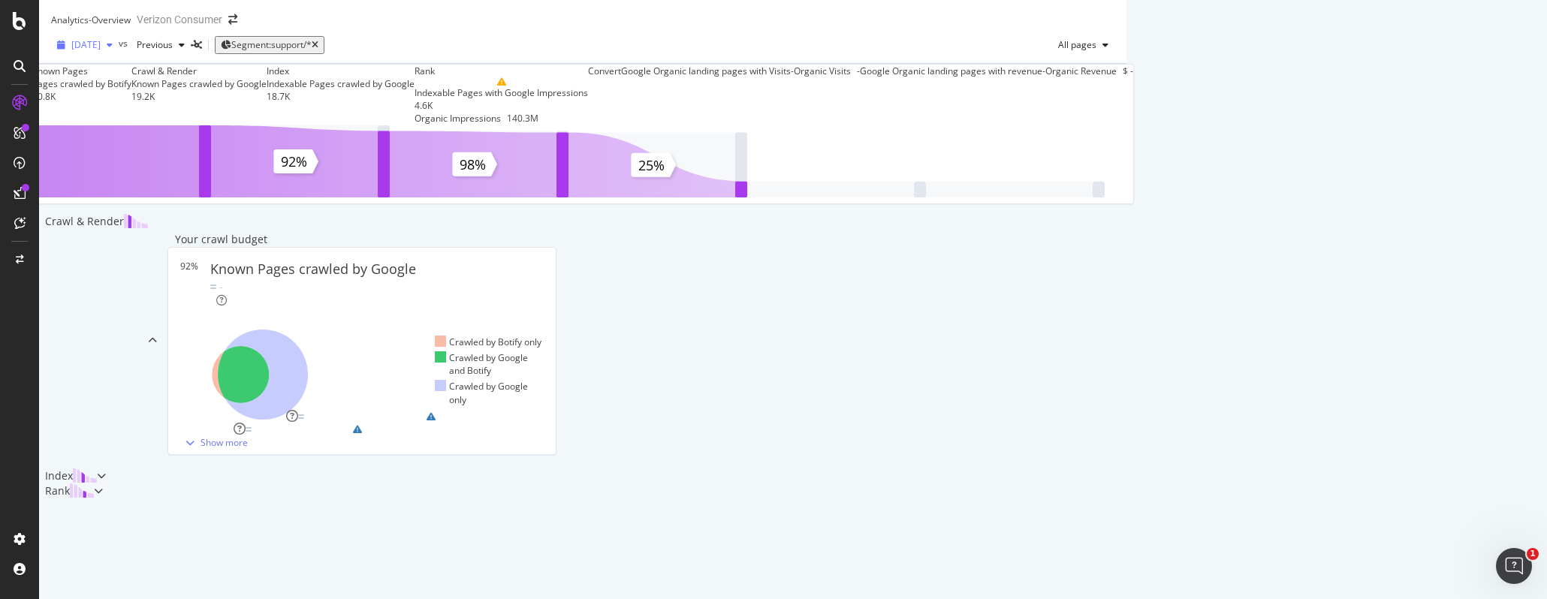
click at [101, 51] on span "[DATE]" at bounding box center [85, 44] width 29 height 13
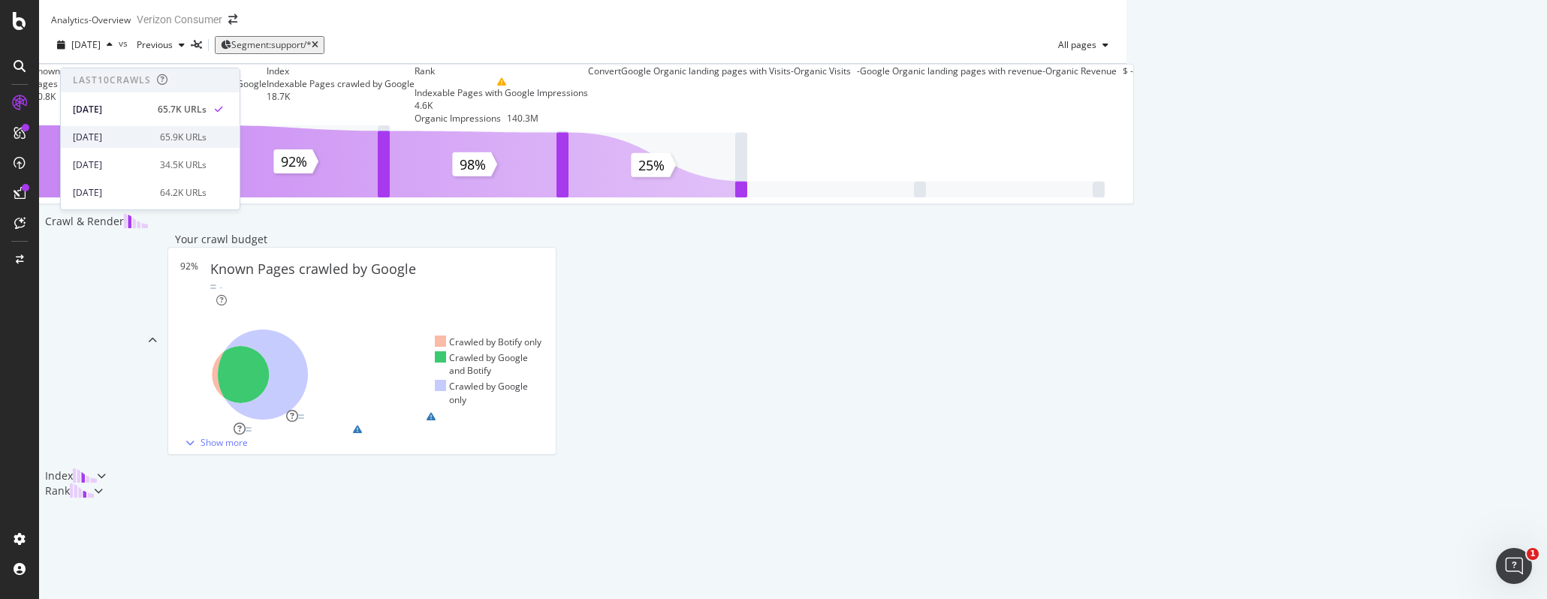
click at [95, 140] on div "[DATE]" at bounding box center [112, 138] width 78 height 14
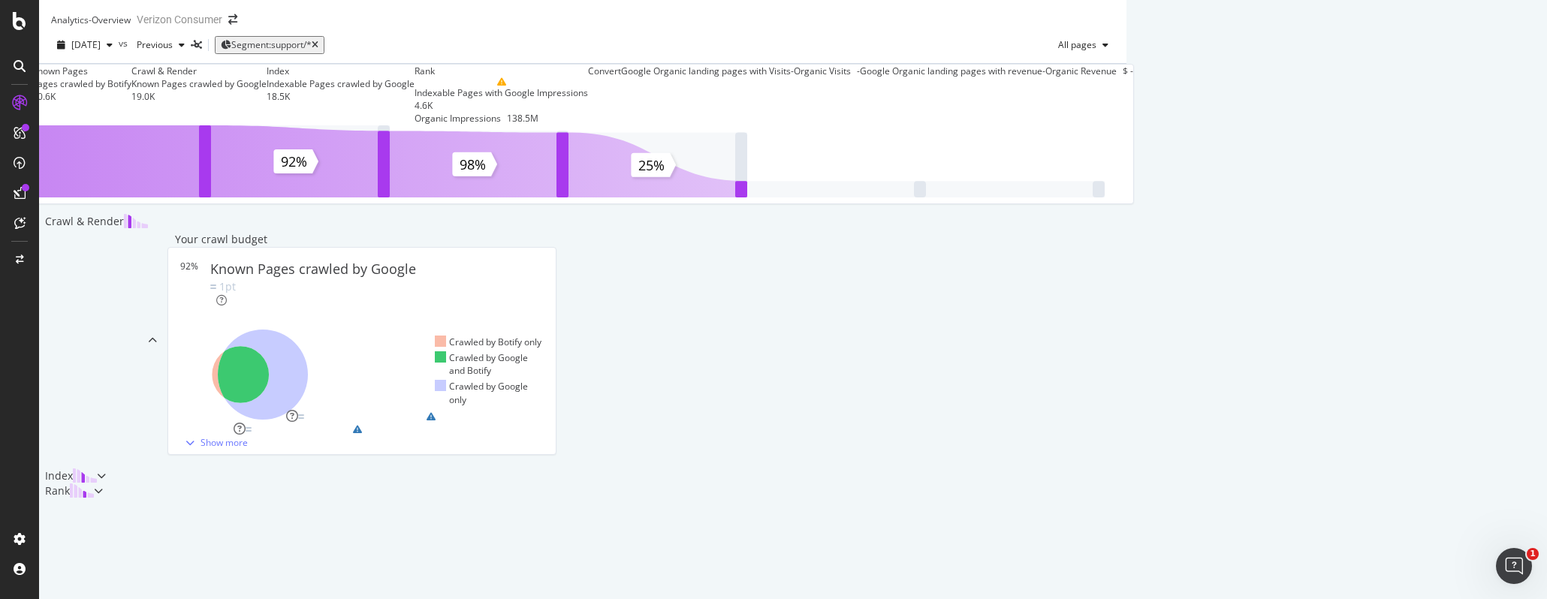
scroll to position [409, 0]
click at [106, 469] on div "Index" at bounding box center [72, 476] width 67 height 15
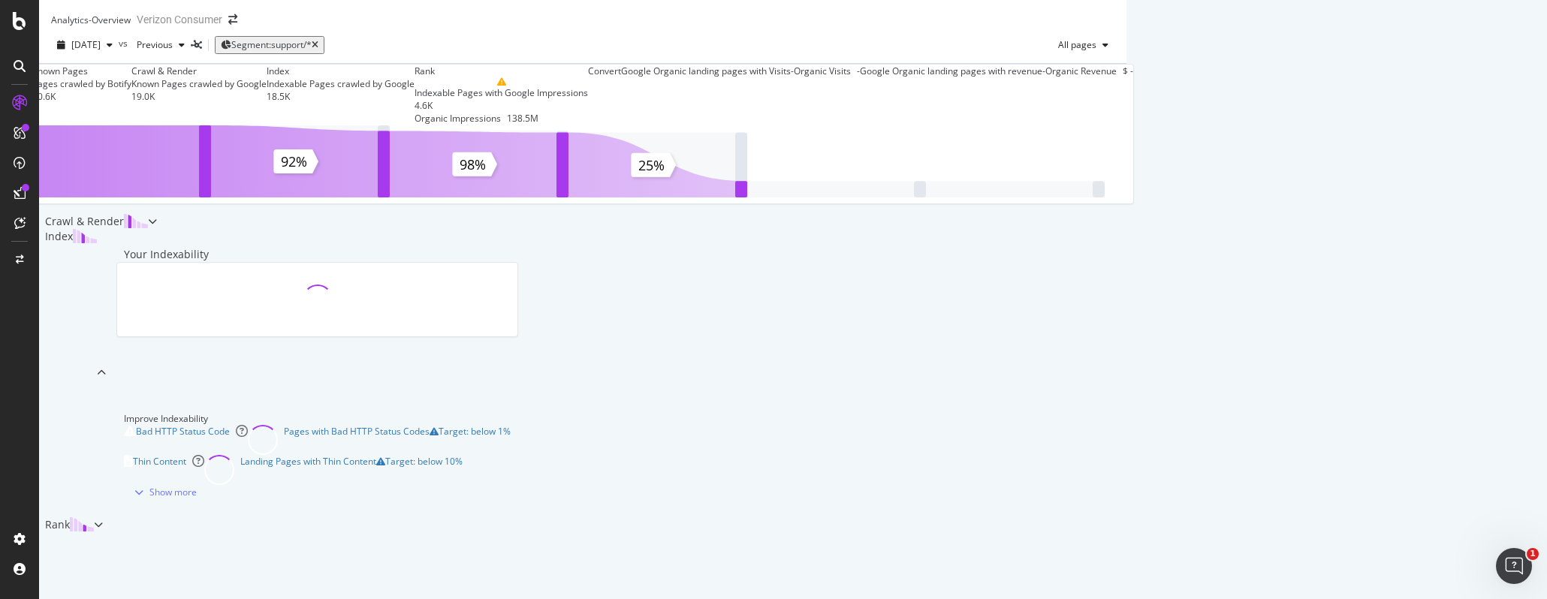
click at [94, 517] on div "Rank" at bounding box center [66, 524] width 55 height 15
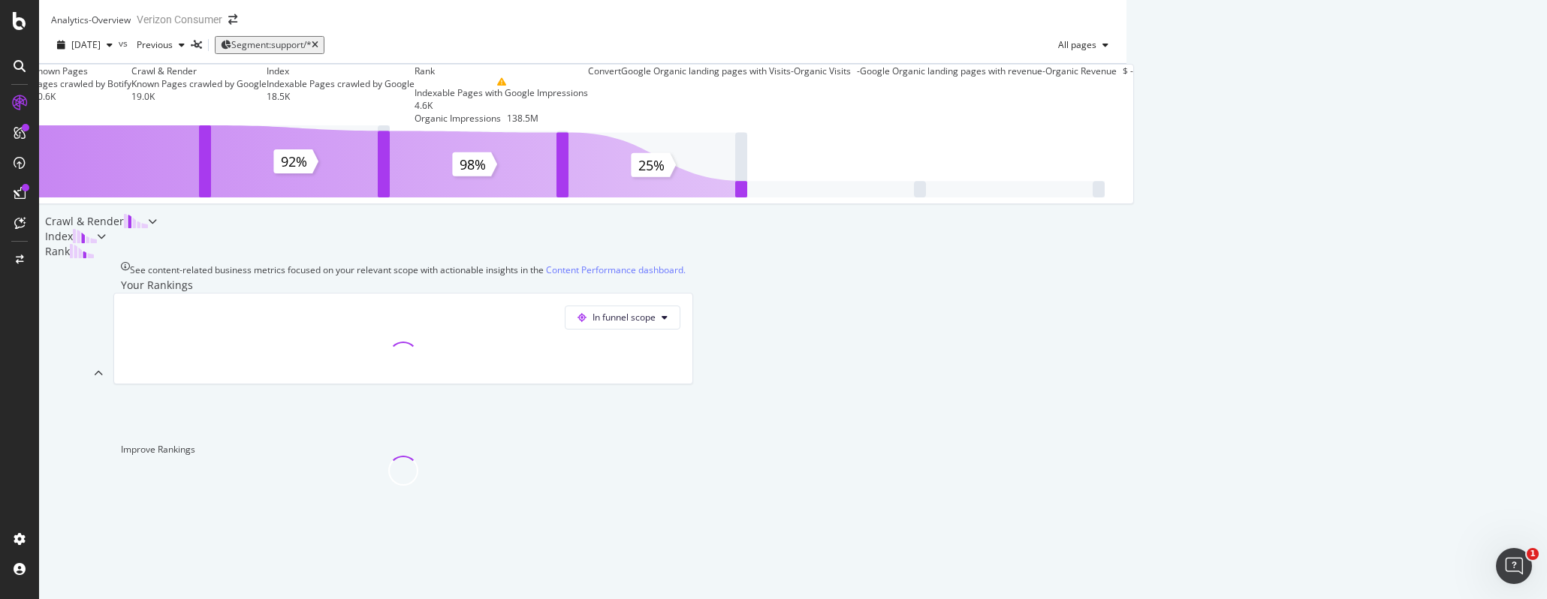
scroll to position [485, 0]
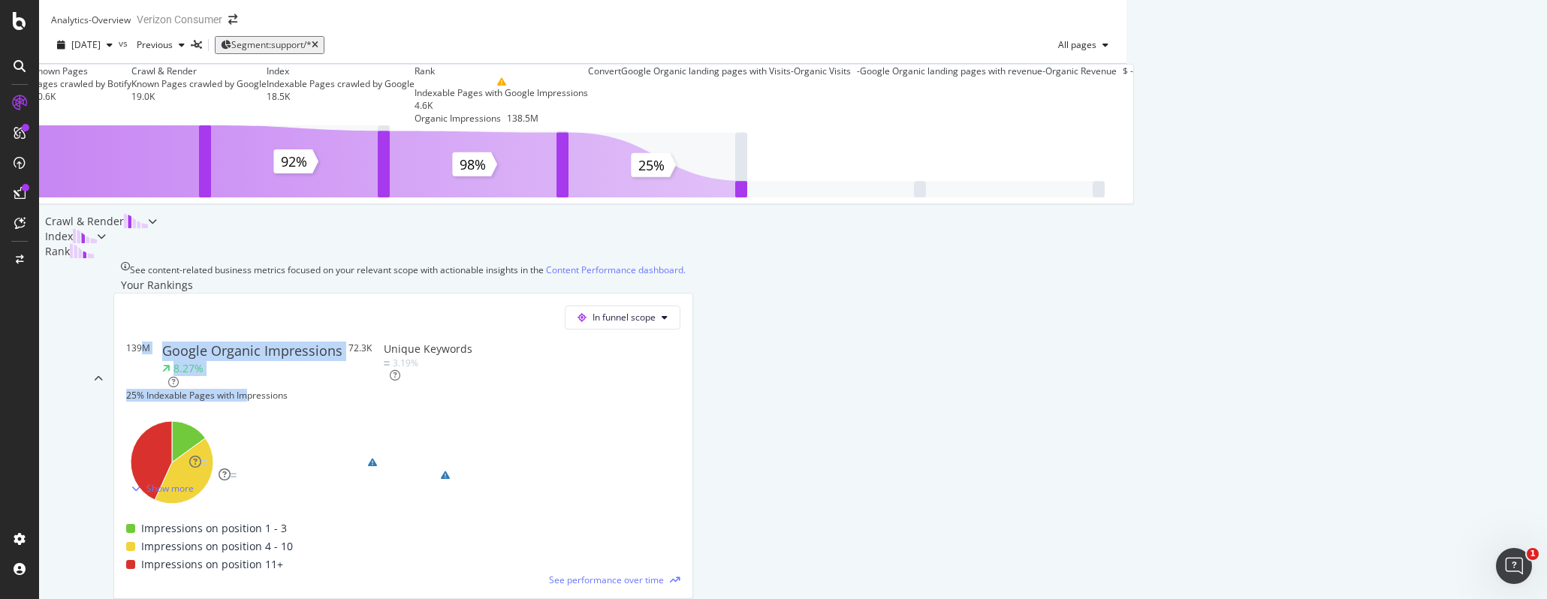
drag, startPoint x: 345, startPoint y: 240, endPoint x: 451, endPoint y: 273, distance: 110.7
click at [348, 342] on div "139M Google Organic Impressions 8.27% 25% Indexable Pages with Impressions" at bounding box center [237, 372] width 222 height 60
click at [348, 389] on div "25% Indexable Pages with Impressions" at bounding box center [237, 395] width 222 height 13
click at [97, 244] on div "Index" at bounding box center [68, 236] width 58 height 15
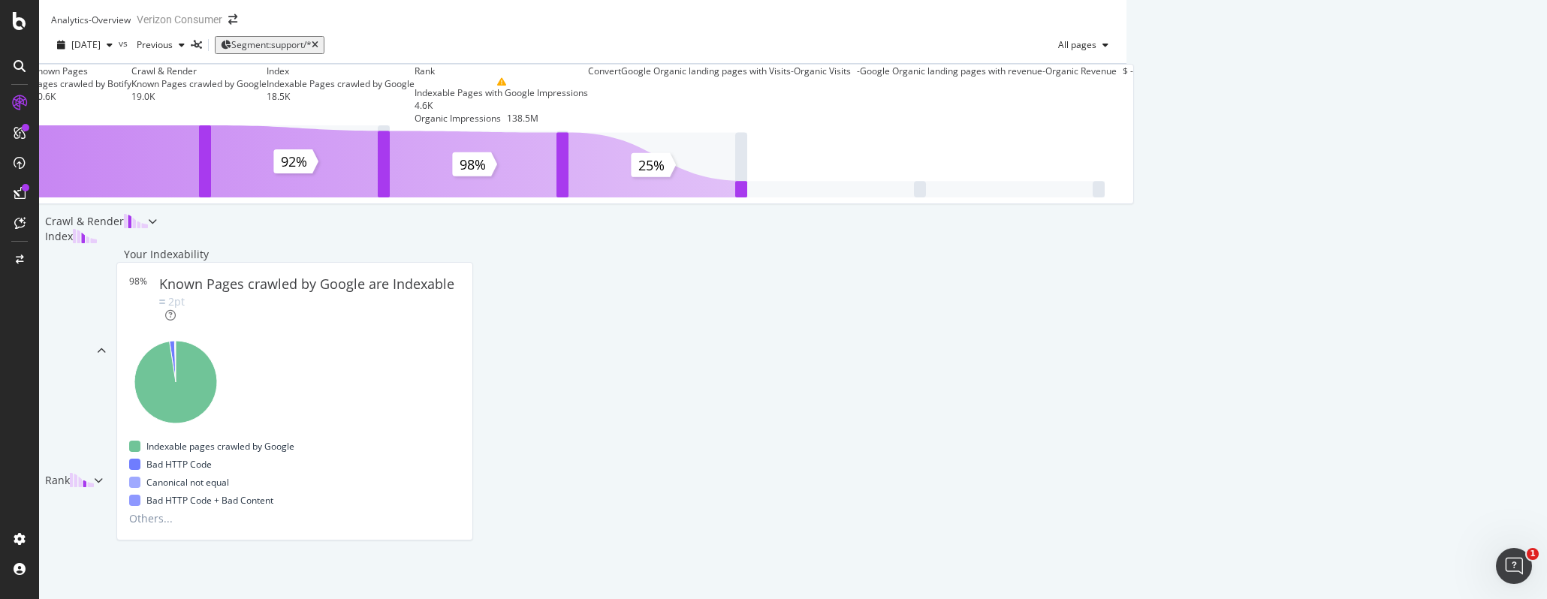
scroll to position [335, 0]
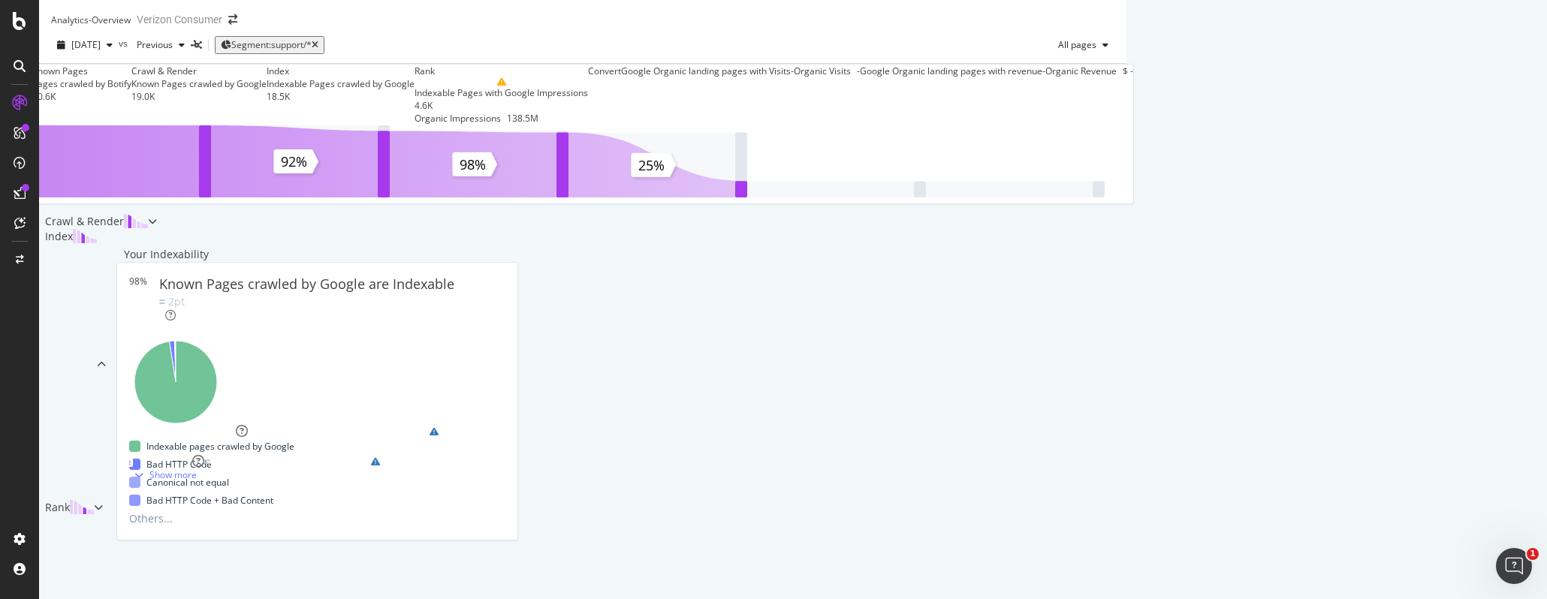
click at [1126, 243] on div "Known Pages Pages crawled by Botify 20.6K Crawl & Render Known Pages crawled by…" at bounding box center [582, 289] width 1087 height 451
click at [1126, 337] on div "Known Pages Pages crawled by Botify 20.6K Crawl & Render Known Pages crawled by…" at bounding box center [582, 281] width 1087 height 435
click at [197, 451] on div "Show more" at bounding box center [172, 457] width 47 height 13
click at [86, 135] on div "ActionBoard" at bounding box center [64, 128] width 52 height 13
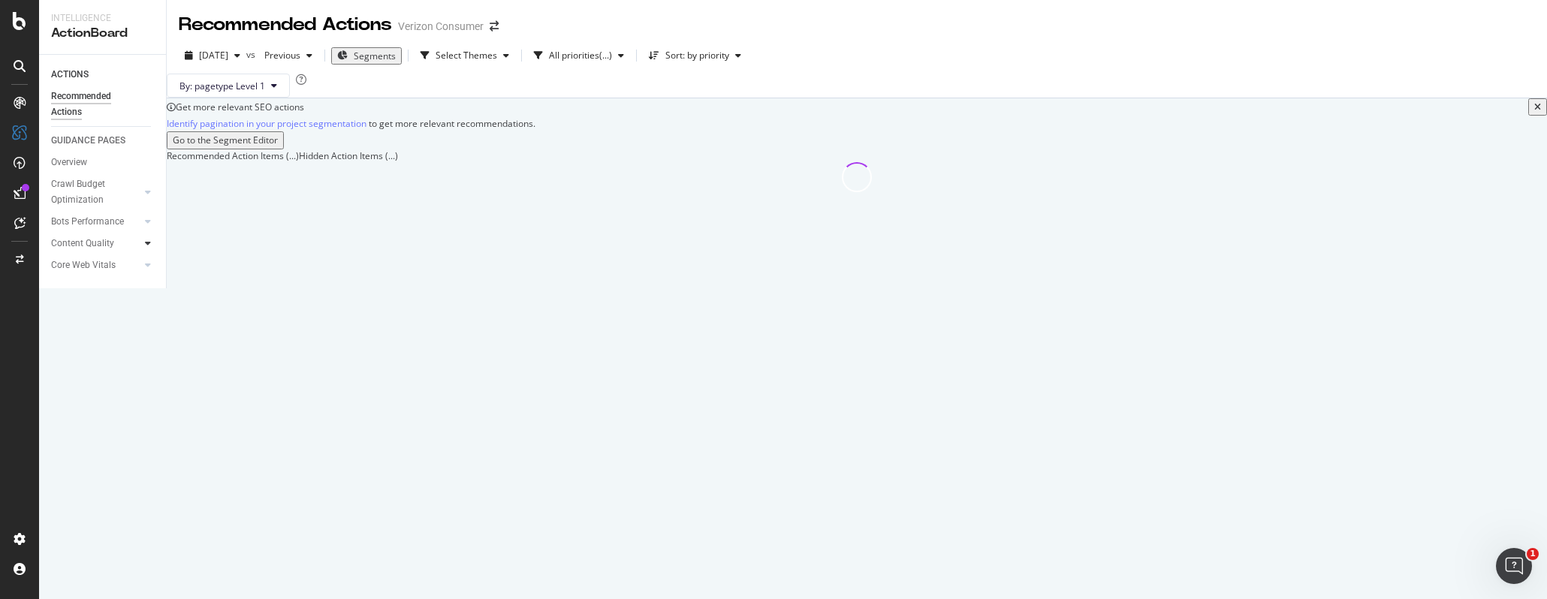
click at [147, 243] on icon at bounding box center [148, 243] width 6 height 9
click at [149, 243] on icon at bounding box center [148, 243] width 6 height 9
click at [149, 194] on icon at bounding box center [148, 192] width 6 height 9
click at [105, 317] on div "Internal Linking - Discovery" at bounding box center [101, 327] width 86 height 32
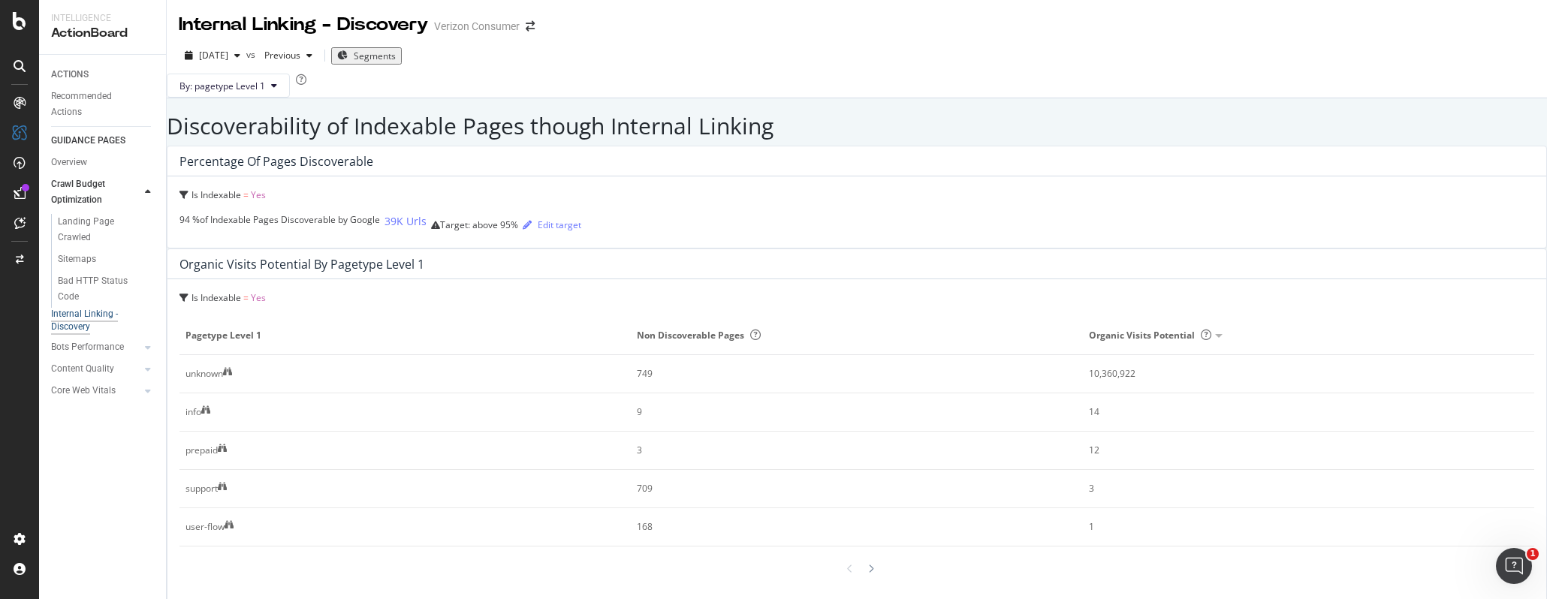
scroll to position [63, 0]
click at [71, 104] on div "Recommended Actions" at bounding box center [96, 105] width 90 height 32
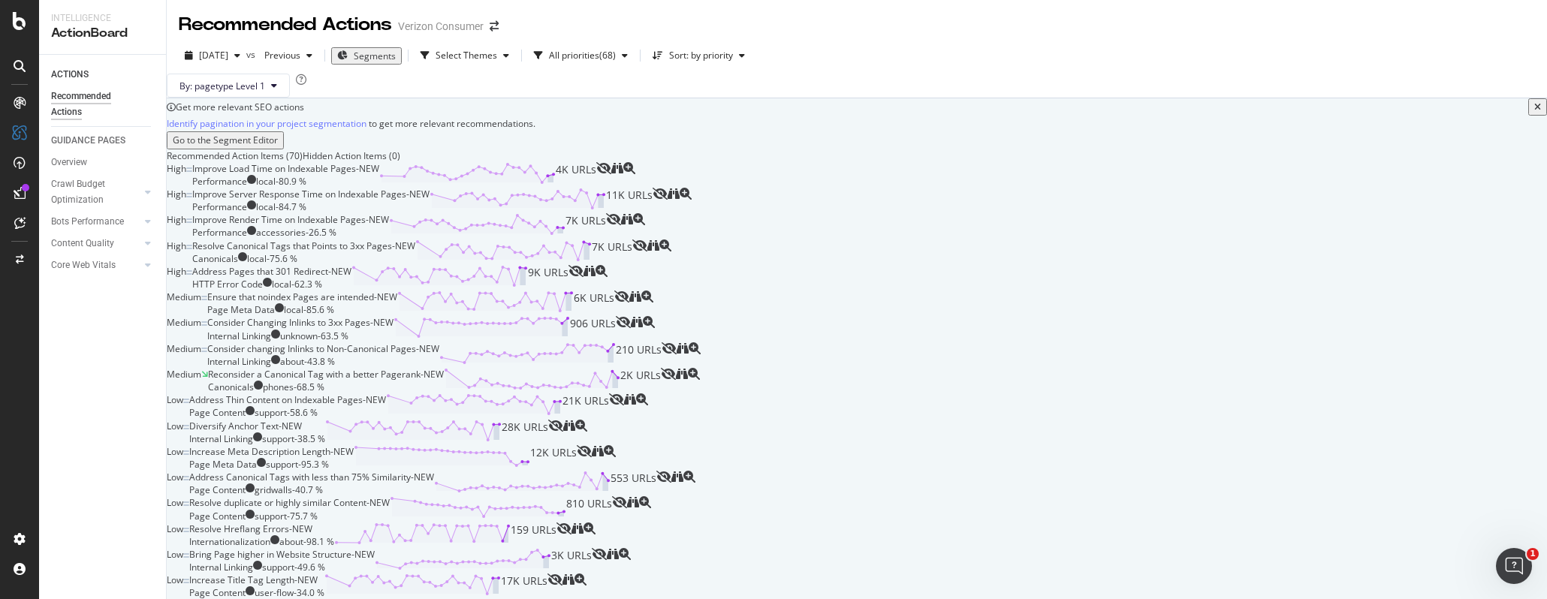
click at [383, 53] on div "Segments" at bounding box center [366, 56] width 59 height 13
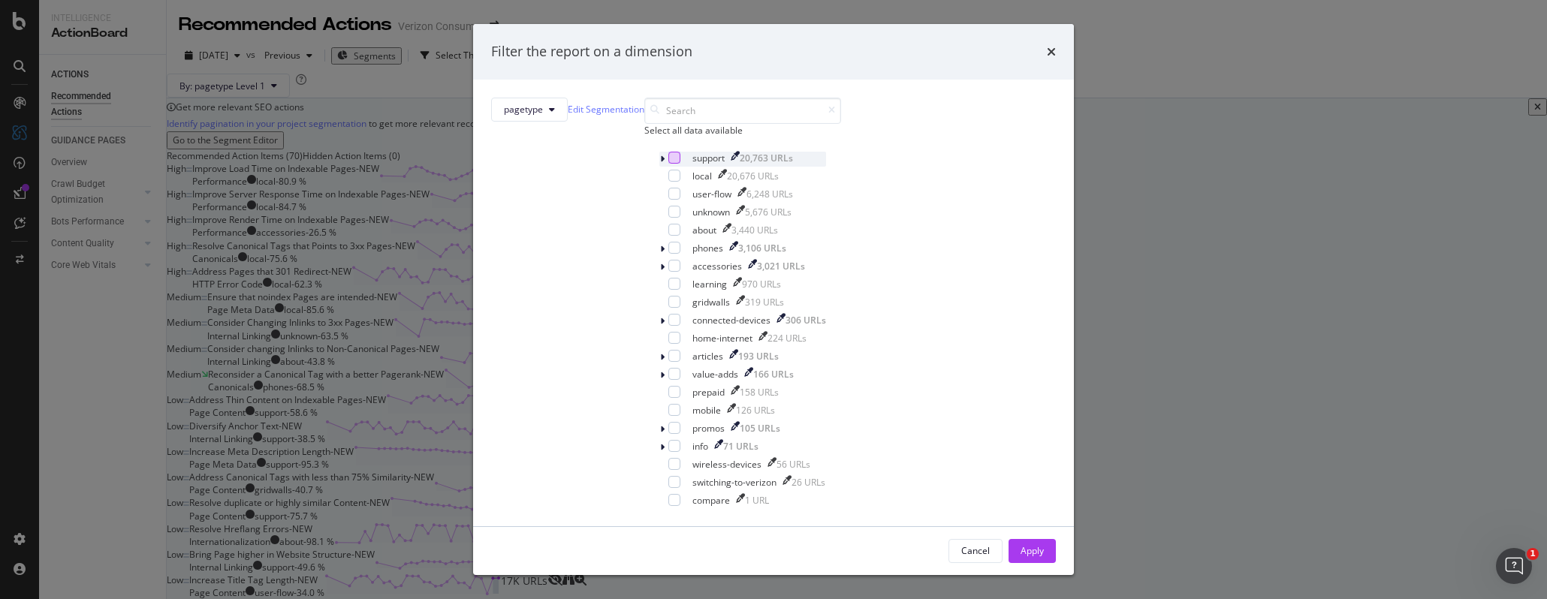
click at [668, 164] on div "modal" at bounding box center [674, 158] width 12 height 12
drag, startPoint x: 903, startPoint y: 526, endPoint x: 1041, endPoint y: 57, distance: 489.0
click at [1020, 544] on div "Apply" at bounding box center [1031, 550] width 23 height 13
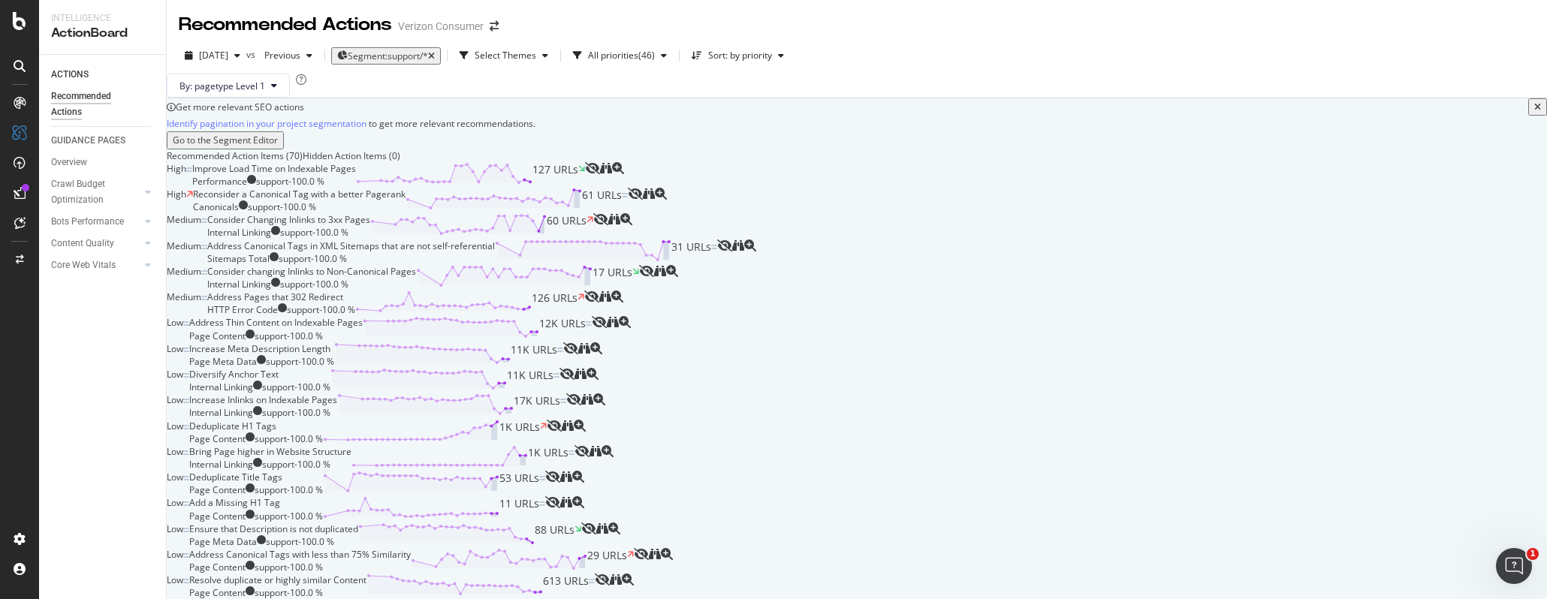
click at [1002, 41] on div "[DATE] vs Previous Segment: support/* Select Themes All priorities ( 46 ) Sort:…" at bounding box center [857, 68] width 1380 height 61
click at [563, 368] on div "Increase Meta Description Length Page Meta Data support - 100.0 % 11K URLs" at bounding box center [376, 355] width 374 height 26
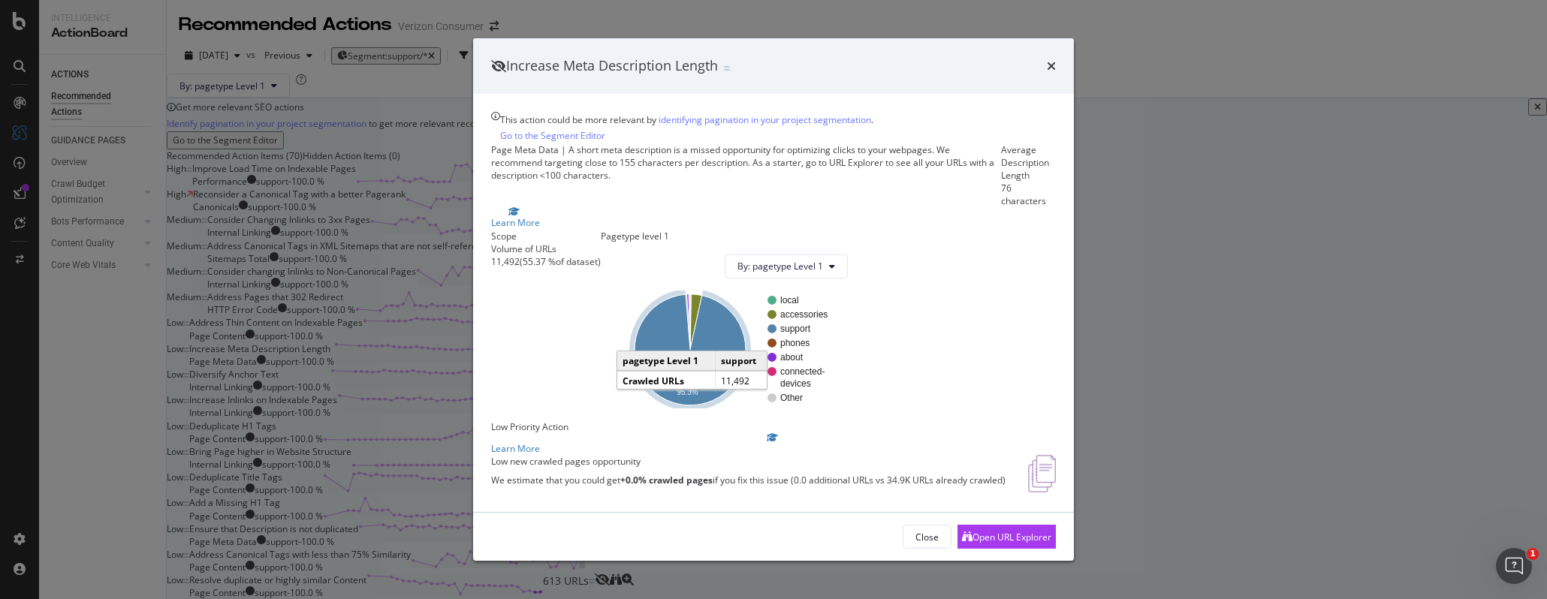
scroll to position [75, 0]
click at [1050, 60] on icon "times" at bounding box center [1051, 66] width 9 height 12
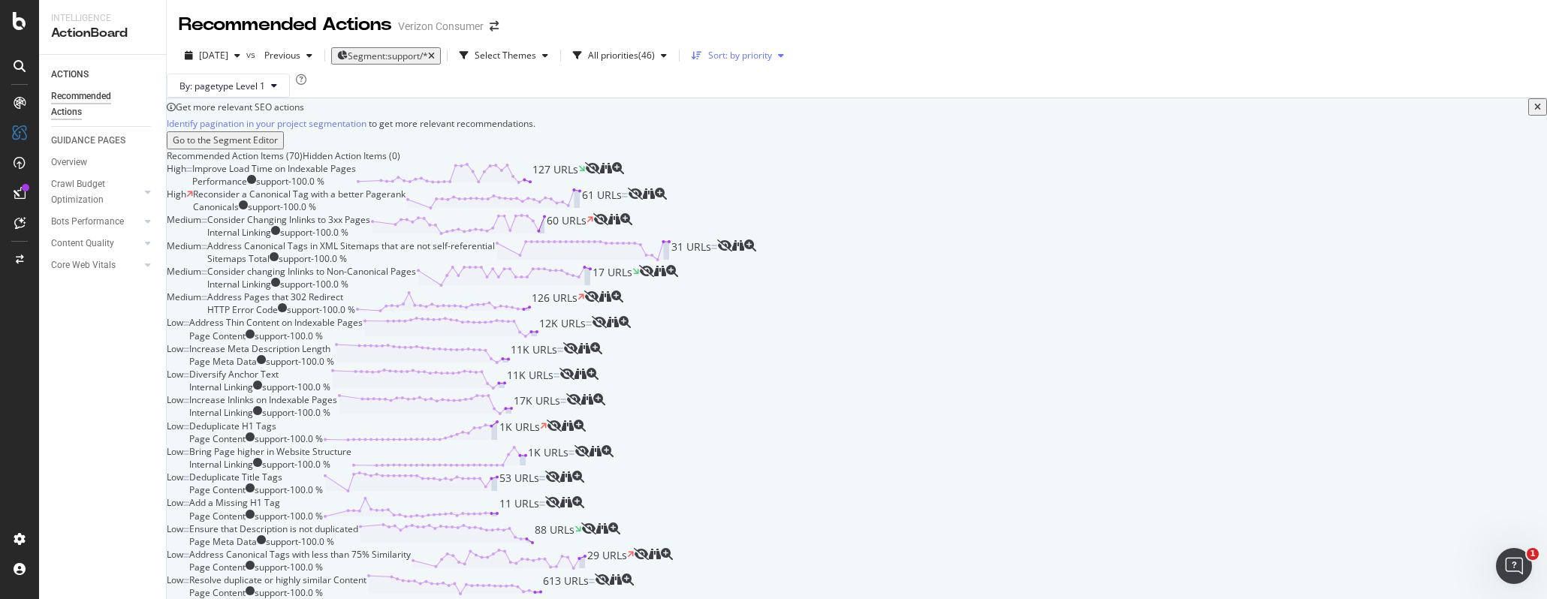
click at [772, 60] on div "Sort: by priority" at bounding box center [740, 55] width 64 height 9
click at [973, 30] on div "Recommended Actions Verizon Consumer" at bounding box center [857, 19] width 1380 height 38
click at [973, 24] on div "Recommended Actions Verizon Consumer" at bounding box center [857, 19] width 1380 height 38
click at [1119, 35] on div "Recommended Actions Verizon Consumer" at bounding box center [857, 19] width 1380 height 38
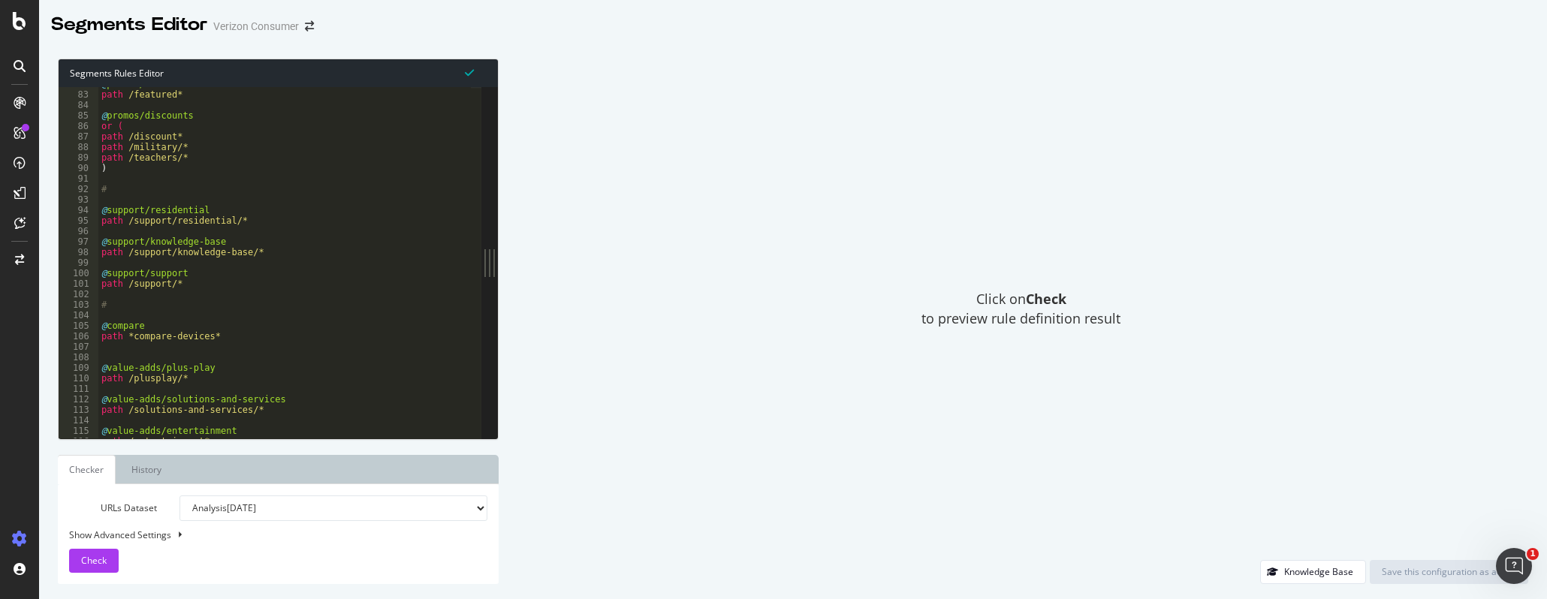
scroll to position [860, 0]
